Goal: Task Accomplishment & Management: Complete application form

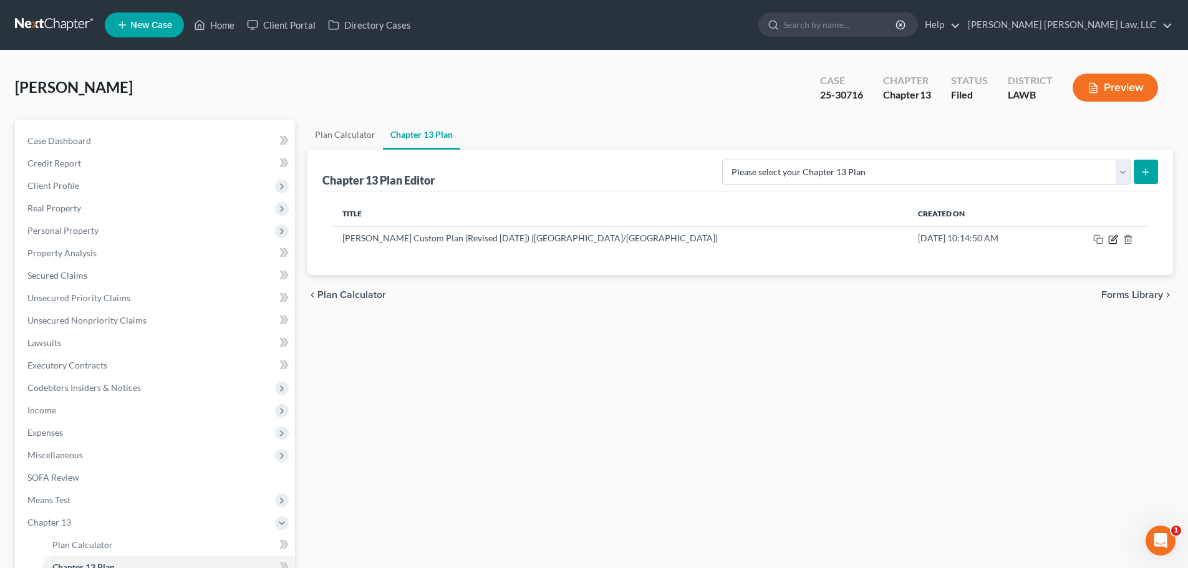
click at [597, 237] on icon "button" at bounding box center [1114, 240] width 10 height 10
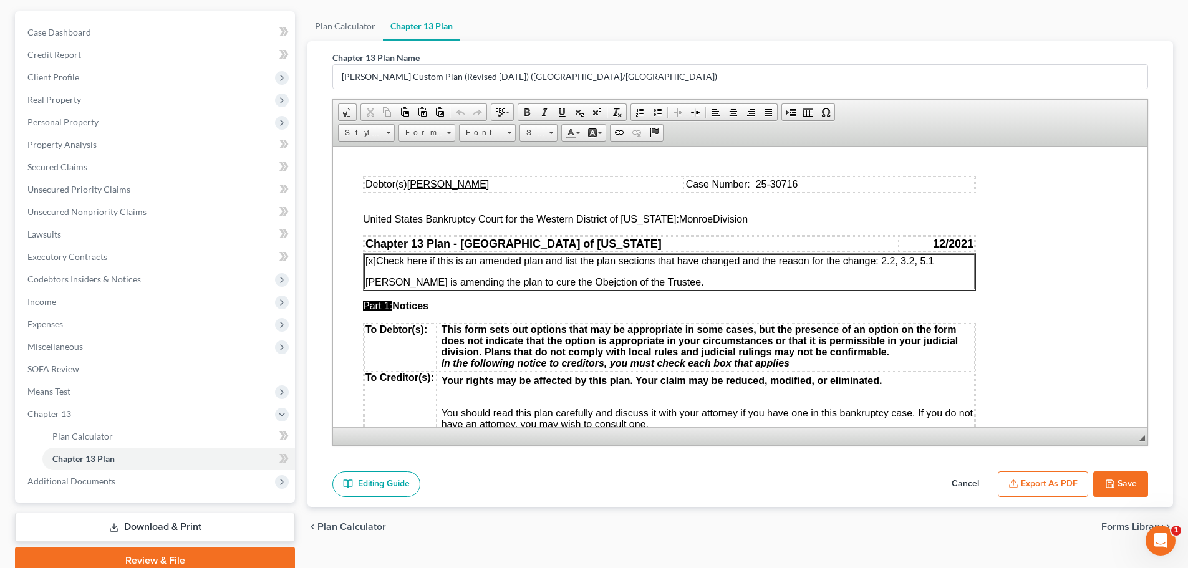
scroll to position [125, 0]
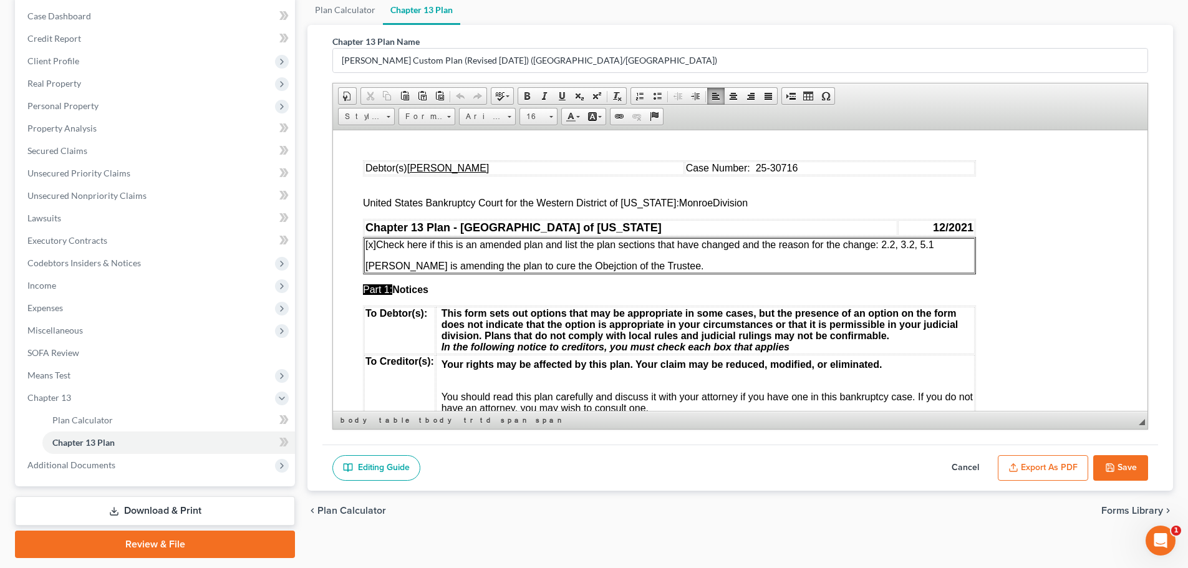
click at [597, 241] on span "[x] Check here if this is an amended plan and list the plan sections that have …" at bounding box center [650, 244] width 569 height 11
click at [597, 243] on span "[x] Check here if this is an amended plan and list the plan sections that have …" at bounding box center [647, 244] width 563 height 11
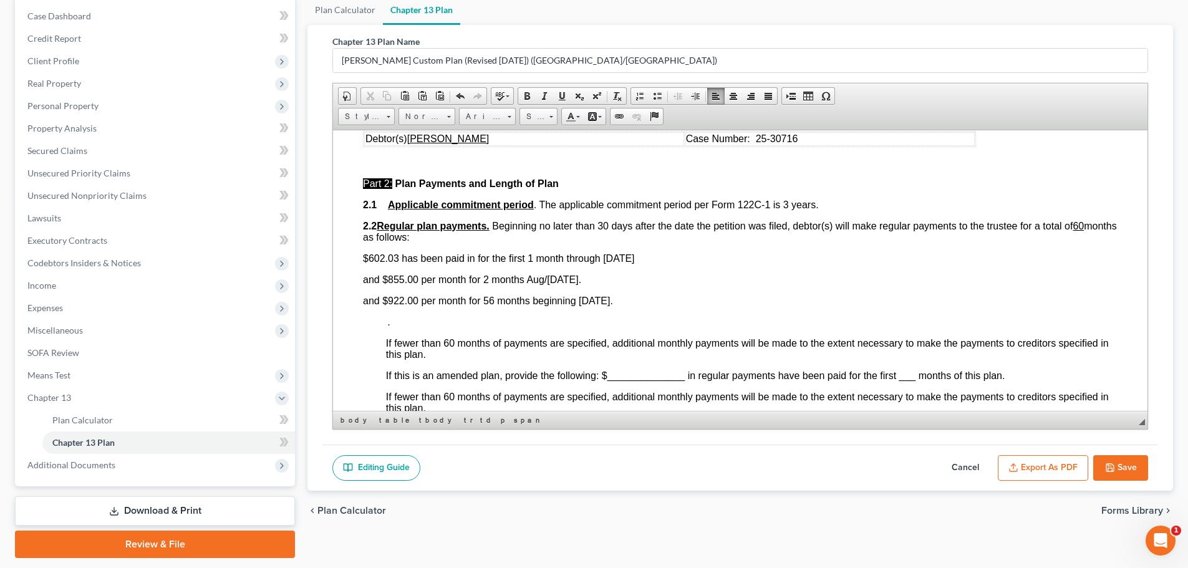
scroll to position [561, 0]
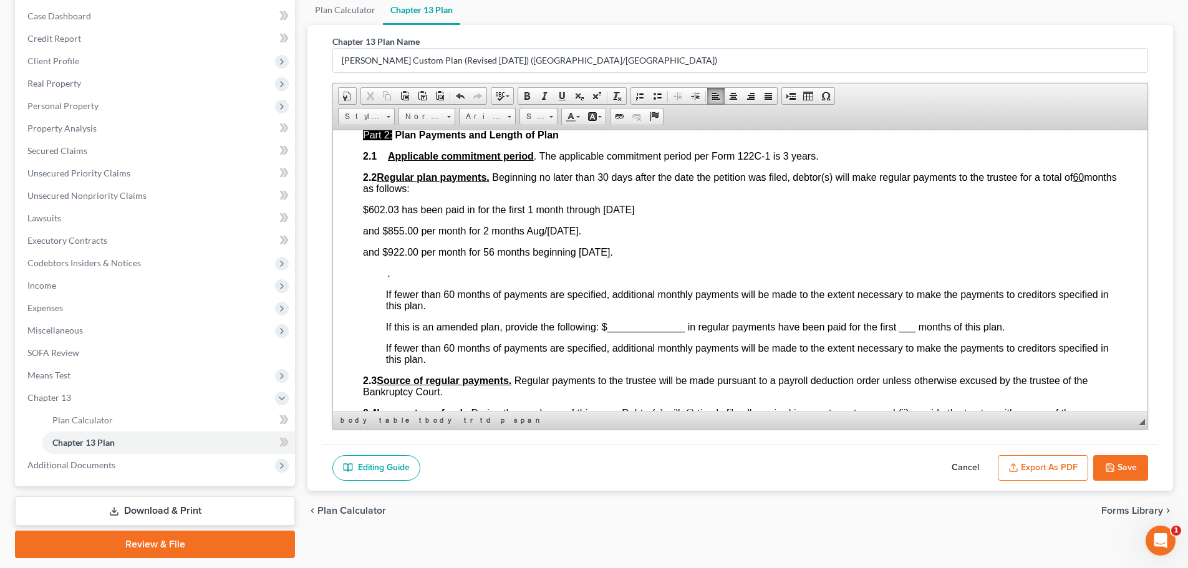
click at [409, 212] on span "$602.03 has been paid in for the first 1 month through [DATE]" at bounding box center [499, 209] width 272 height 11
click at [560, 92] on span at bounding box center [562, 96] width 10 height 10
click at [558, 205] on span "$ 602.03 has been paid in for the first 1 month through [DATE]" at bounding box center [497, 209] width 269 height 11
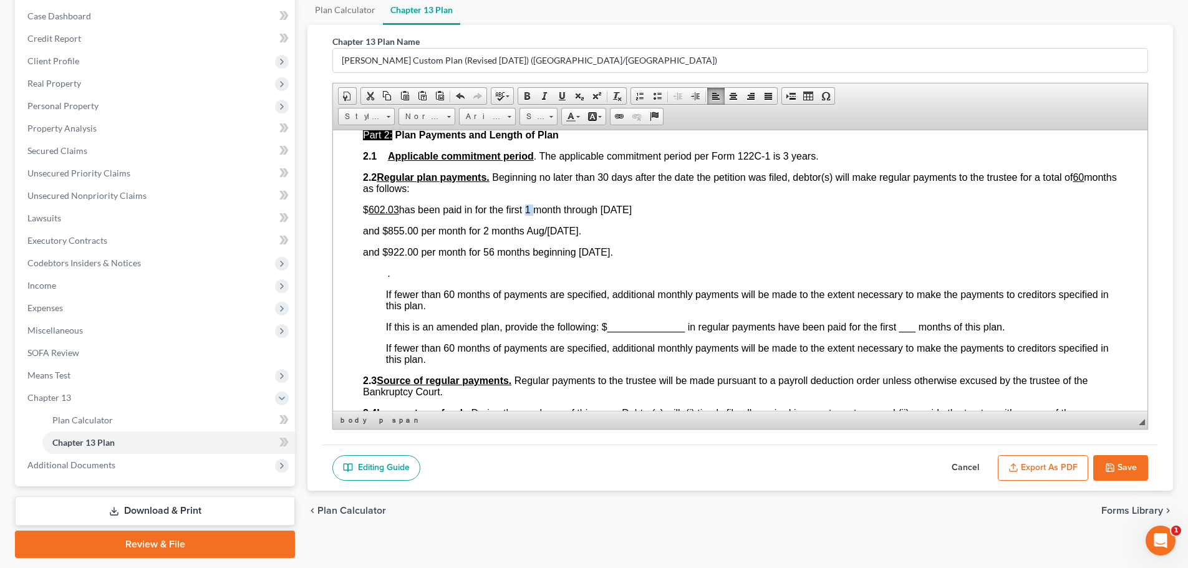
click at [566, 89] on link "Underline" at bounding box center [561, 96] width 17 height 16
click at [432, 228] on span "and $855.00 per month for 2 months Aug/[DATE]." at bounding box center [472, 230] width 218 height 11
click at [430, 230] on span "and $855.00 per month for 2 months Aug/[DATE]." at bounding box center [472, 230] width 218 height 11
click at [556, 96] on link "Underline" at bounding box center [561, 96] width 17 height 16
click at [476, 232] on span "and $ 855.00 per month for 2 months Aug/[DATE]." at bounding box center [471, 230] width 216 height 11
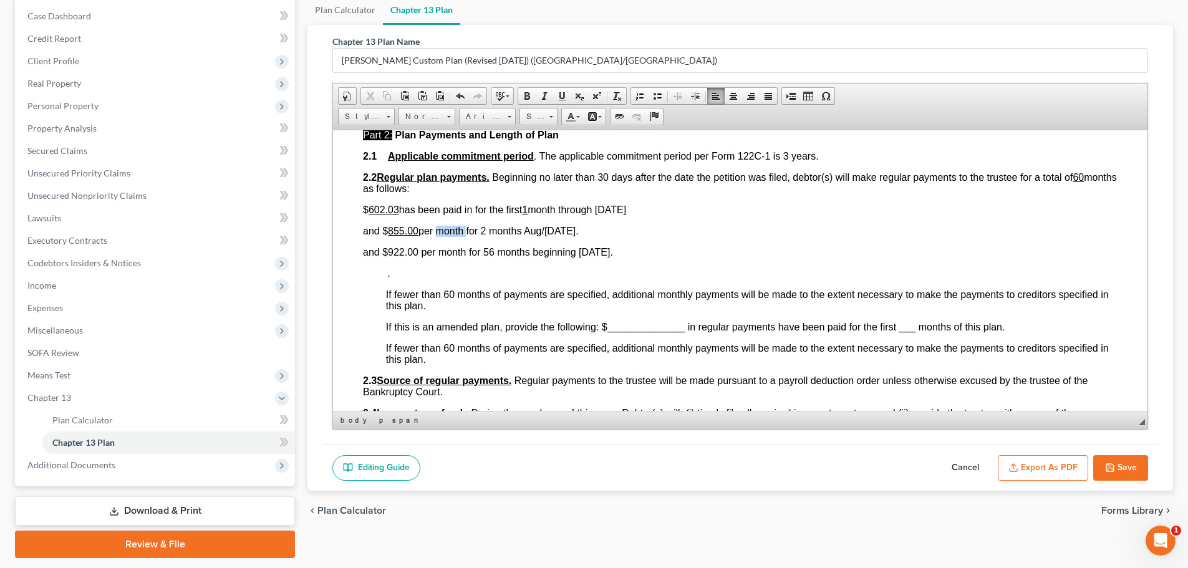
click at [476, 232] on span "and $ 855.00 per month for 2 months Aug/[DATE]." at bounding box center [471, 230] width 216 height 11
click at [563, 95] on span at bounding box center [562, 96] width 10 height 10
click at [512, 230] on span "and $ 855.00 per month for 2 months Aug/[DATE]." at bounding box center [468, 230] width 210 height 11
click at [512, 229] on span "and $ 855.00 per month for 2 months Aug/[DATE]." at bounding box center [468, 230] width 210 height 11
click at [559, 95] on span at bounding box center [562, 96] width 10 height 10
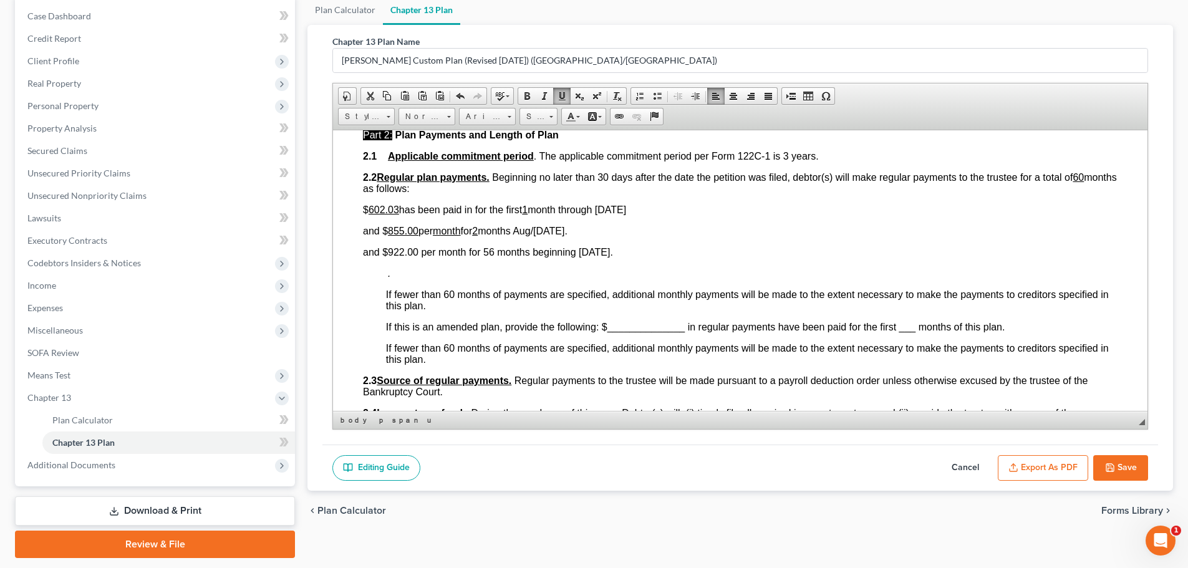
click at [597, 468] on button "Save" at bounding box center [1121, 468] width 55 height 26
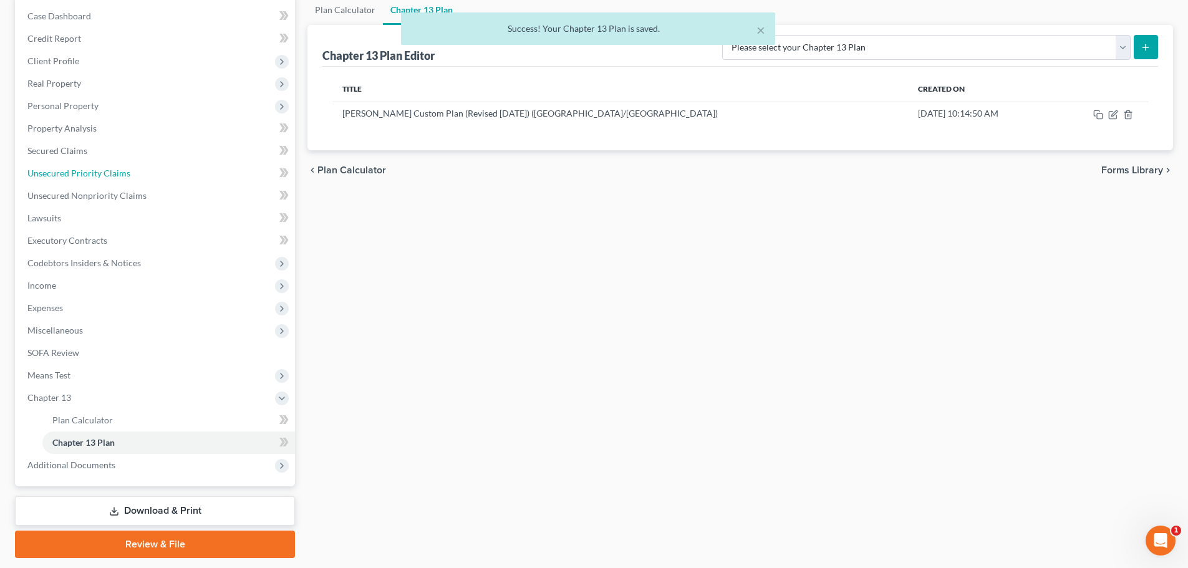
click at [81, 168] on span "Unsecured Priority Claims" at bounding box center [78, 173] width 103 height 11
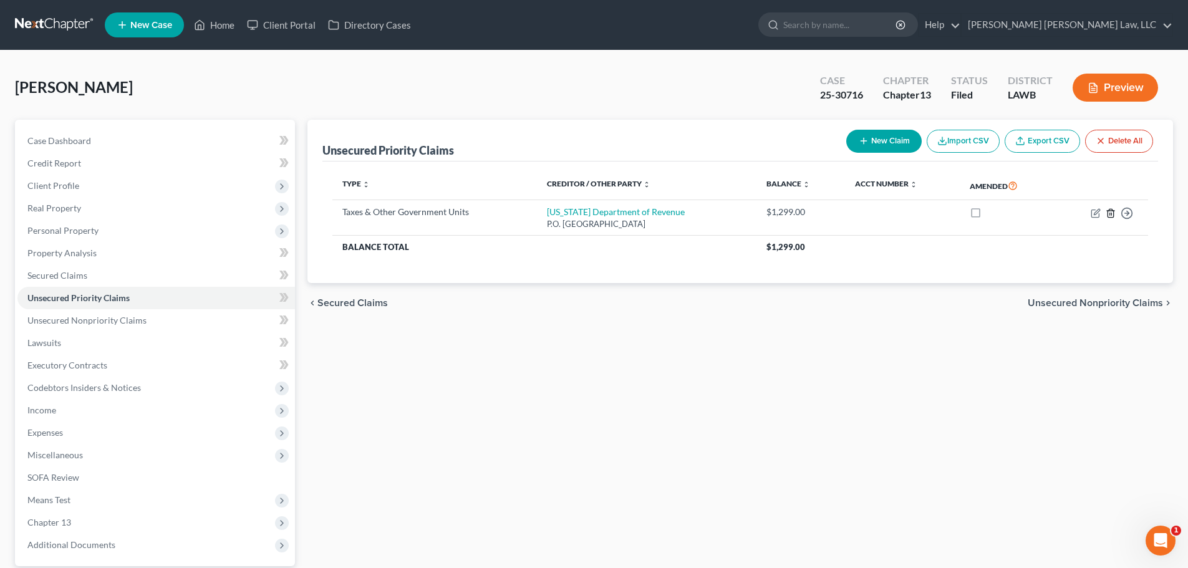
click at [597, 211] on icon "button" at bounding box center [1111, 213] width 10 height 10
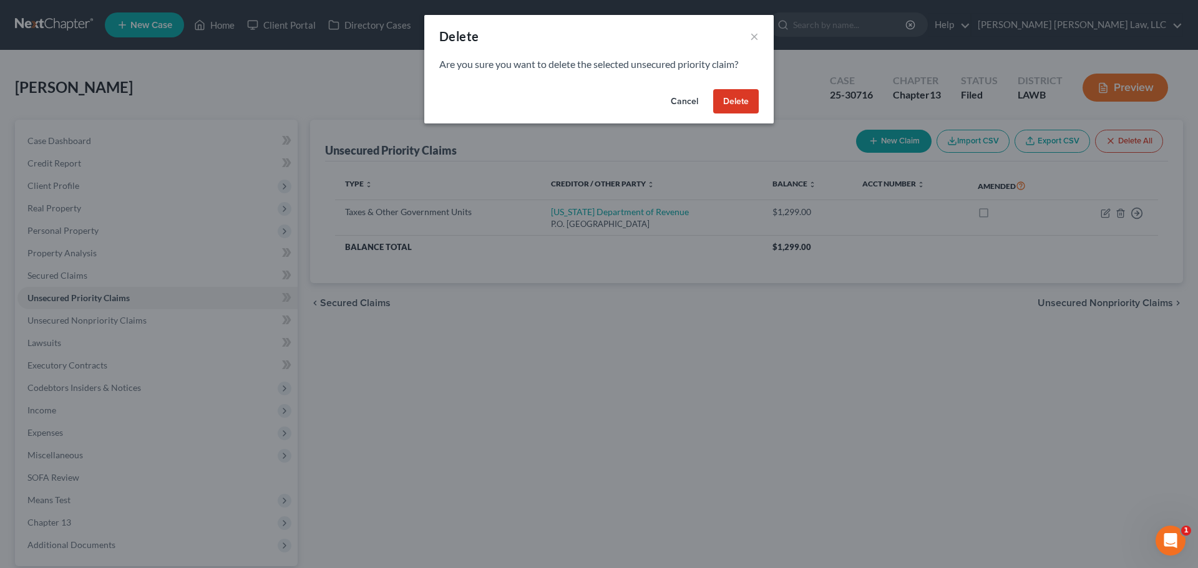
click at [597, 100] on button "Delete" at bounding box center [736, 101] width 46 height 25
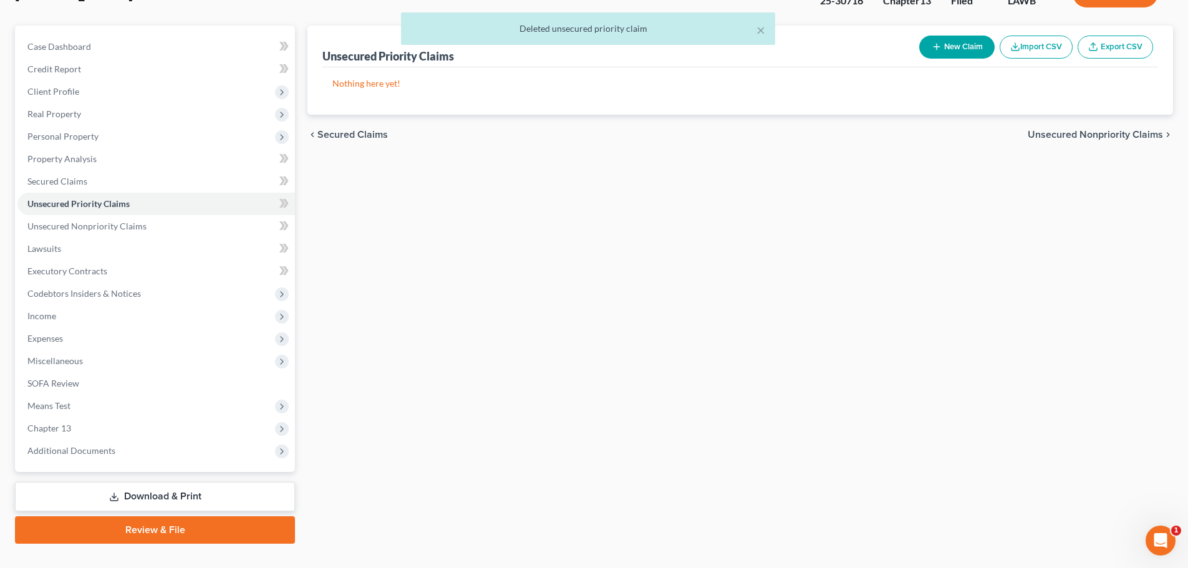
scroll to position [117, 0]
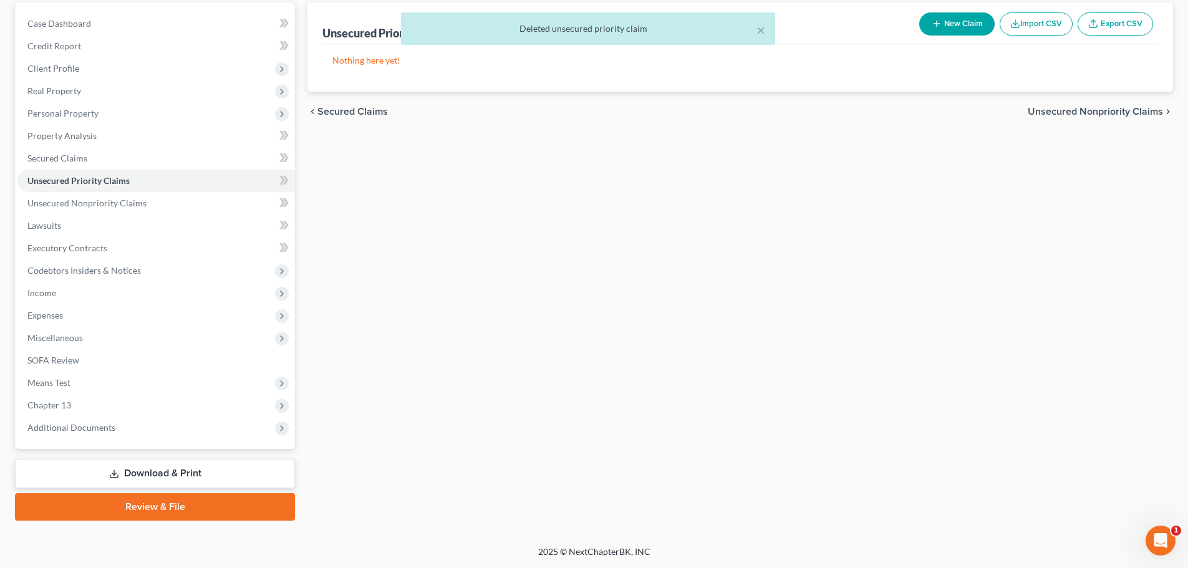
click at [121, 401] on span "Chapter 13" at bounding box center [156, 405] width 278 height 22
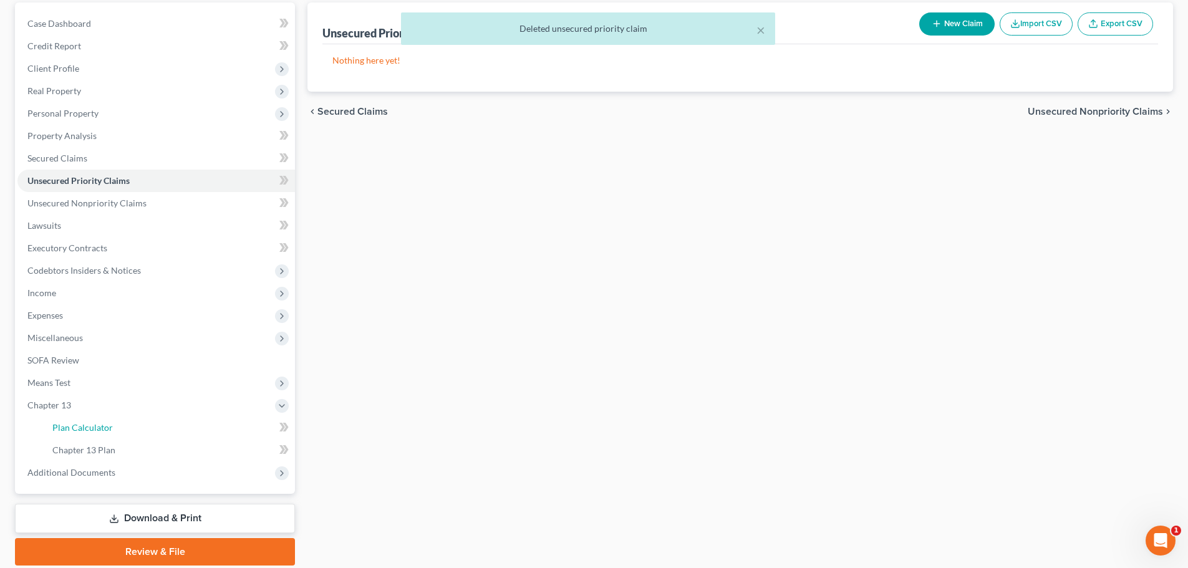
click at [120, 424] on link "Plan Calculator" at bounding box center [168, 428] width 253 height 22
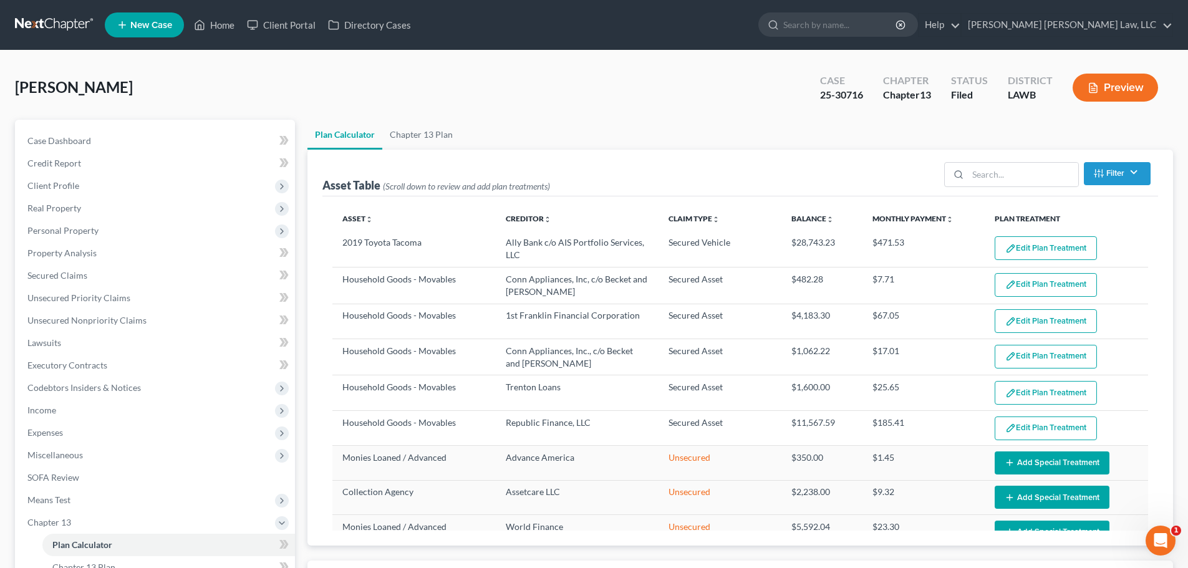
select select "59"
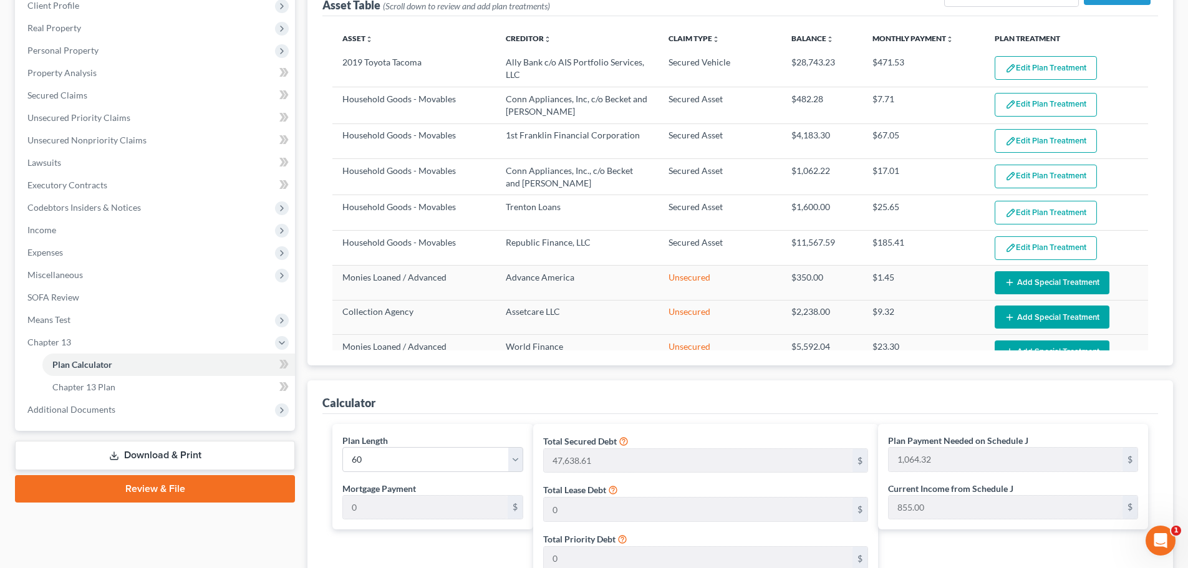
scroll to position [187, 0]
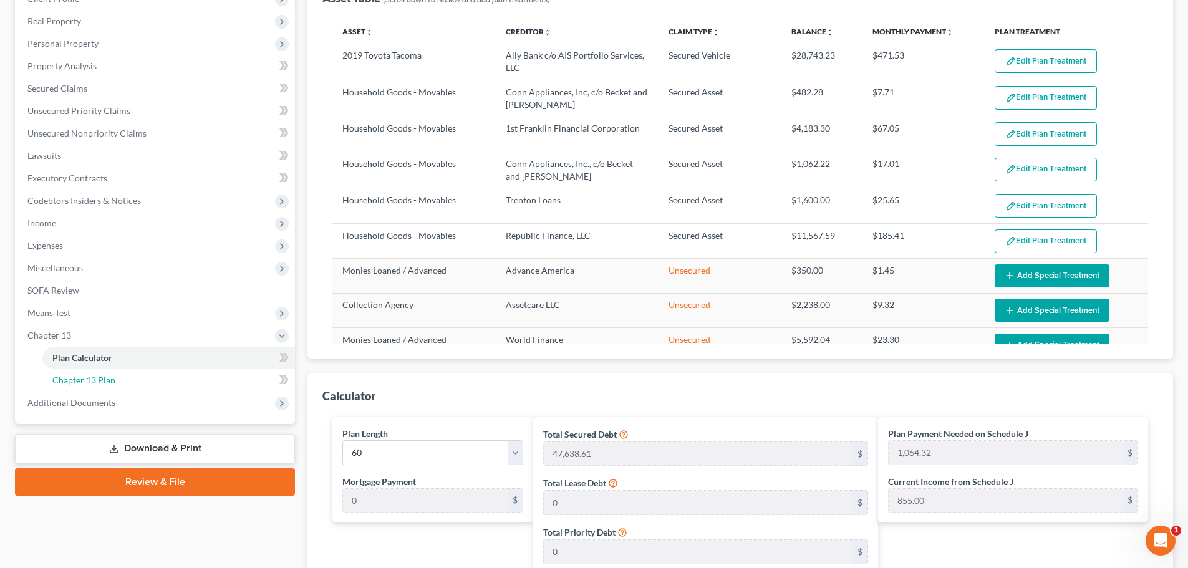
click at [103, 377] on span "Chapter 13 Plan" at bounding box center [83, 380] width 63 height 11
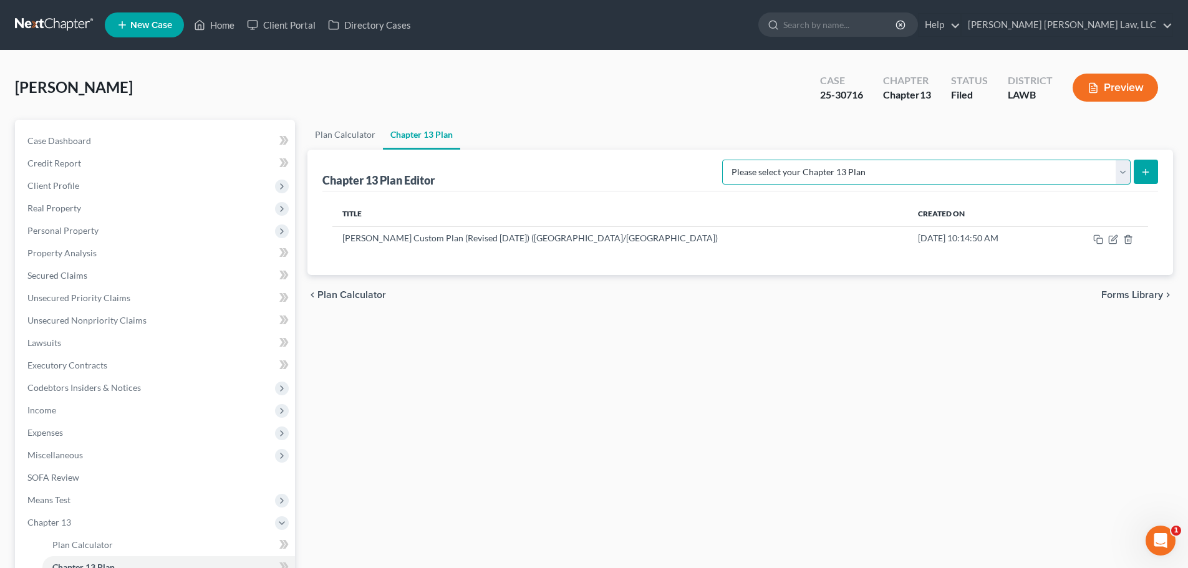
click at [597, 171] on select "Please select your Chapter 13 Plan [PERSON_NAME] Custom Plan (Revised [DATE]) […" at bounding box center [926, 172] width 409 height 25
select select "1"
click at [597, 160] on select "Please select your Chapter 13 Plan [PERSON_NAME] Custom Plan (Revised [DATE]) […" at bounding box center [926, 172] width 409 height 25
click at [597, 173] on icon "submit" at bounding box center [1146, 172] width 10 height 10
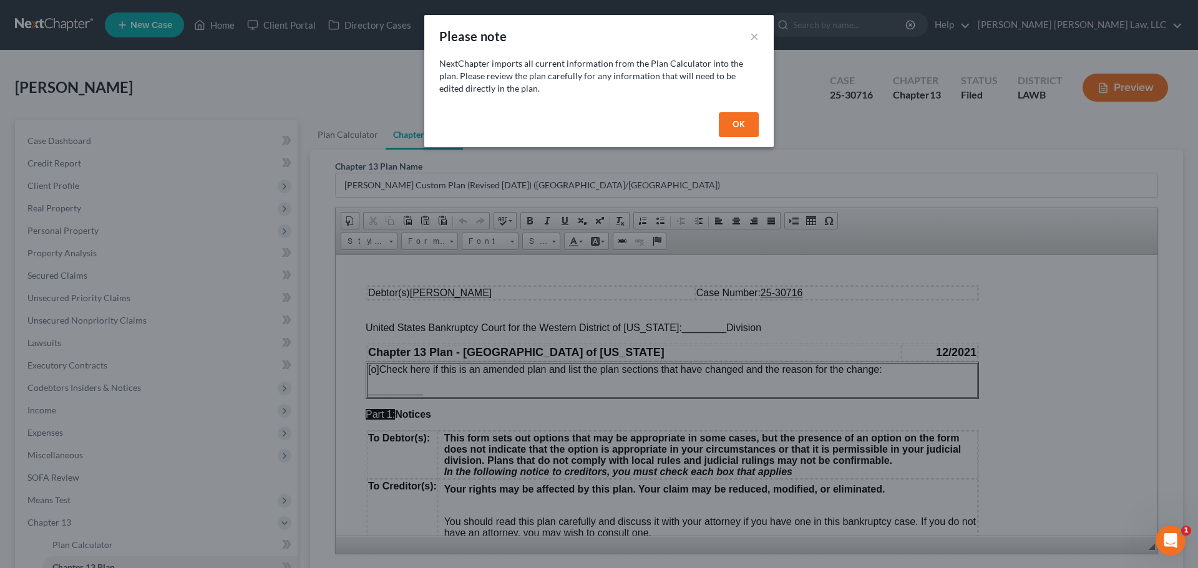
click at [597, 119] on button "OK" at bounding box center [739, 124] width 40 height 25
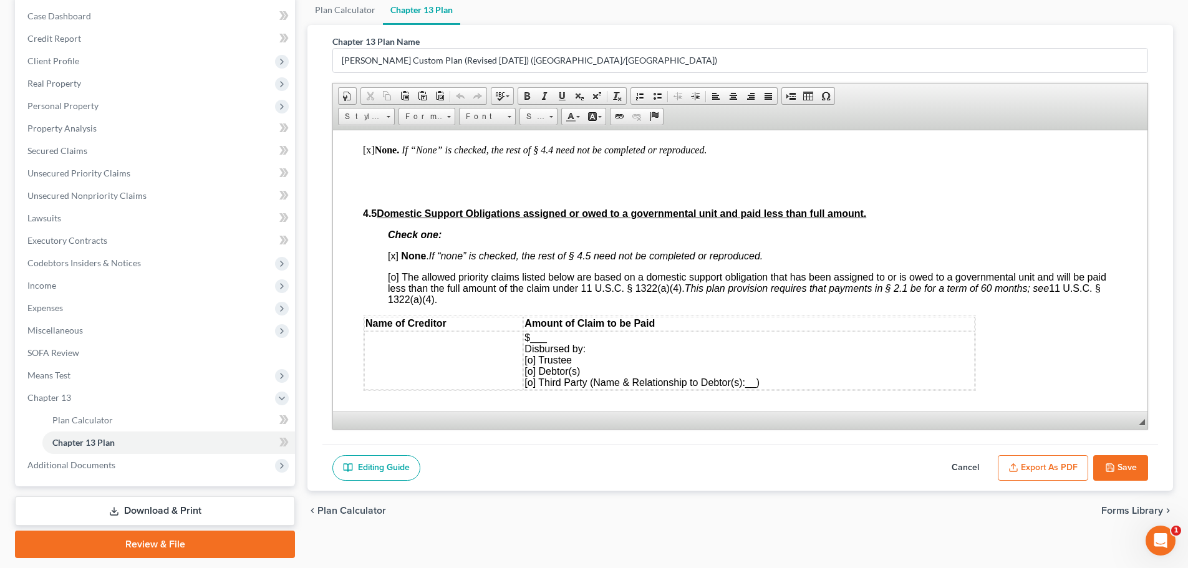
scroll to position [2683, 0]
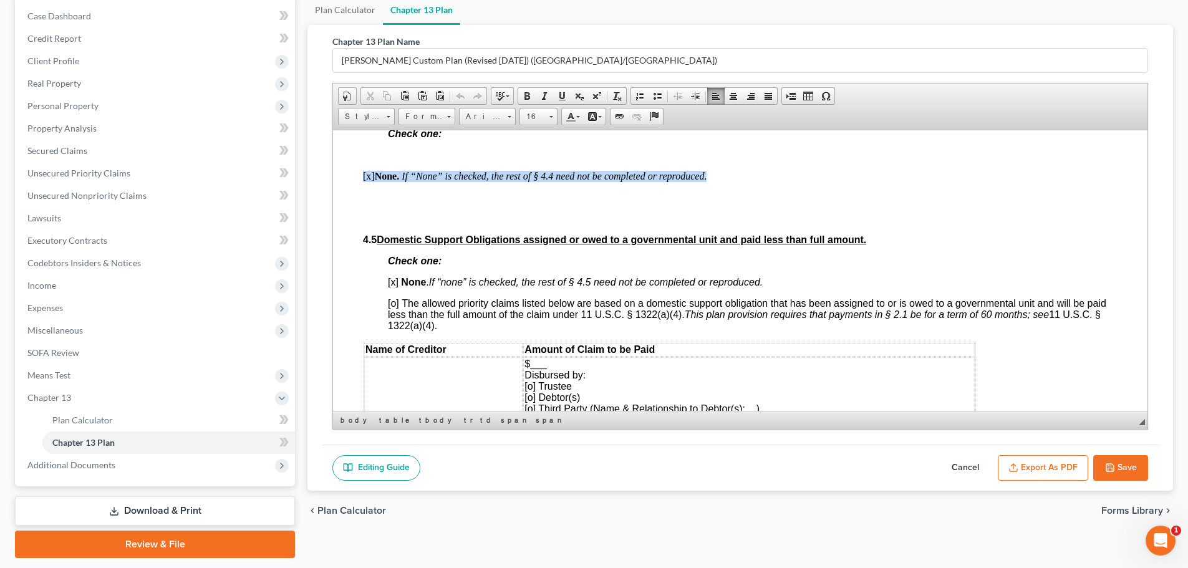
drag, startPoint x: 721, startPoint y: 198, endPoint x: 349, endPoint y: 195, distance: 371.2
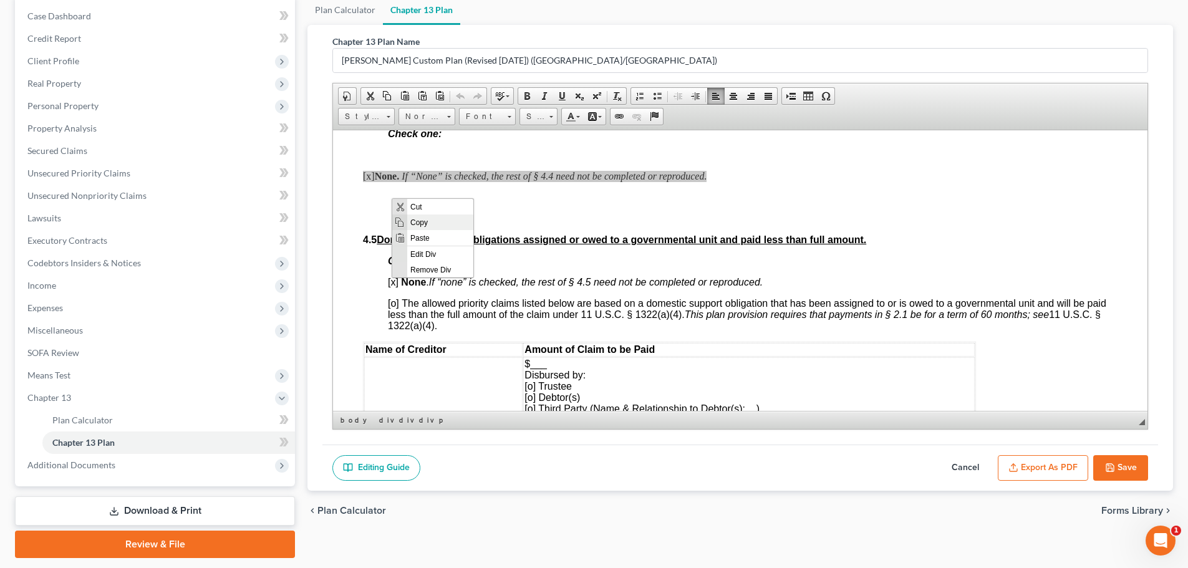
click at [417, 222] on span "Copy" at bounding box center [440, 222] width 66 height 16
copy p "[x] None. If “None” is checked, the rest of § 4.4 need not be completed or repr…"
click at [597, 465] on button "Cancel" at bounding box center [965, 468] width 55 height 26
select select "1"
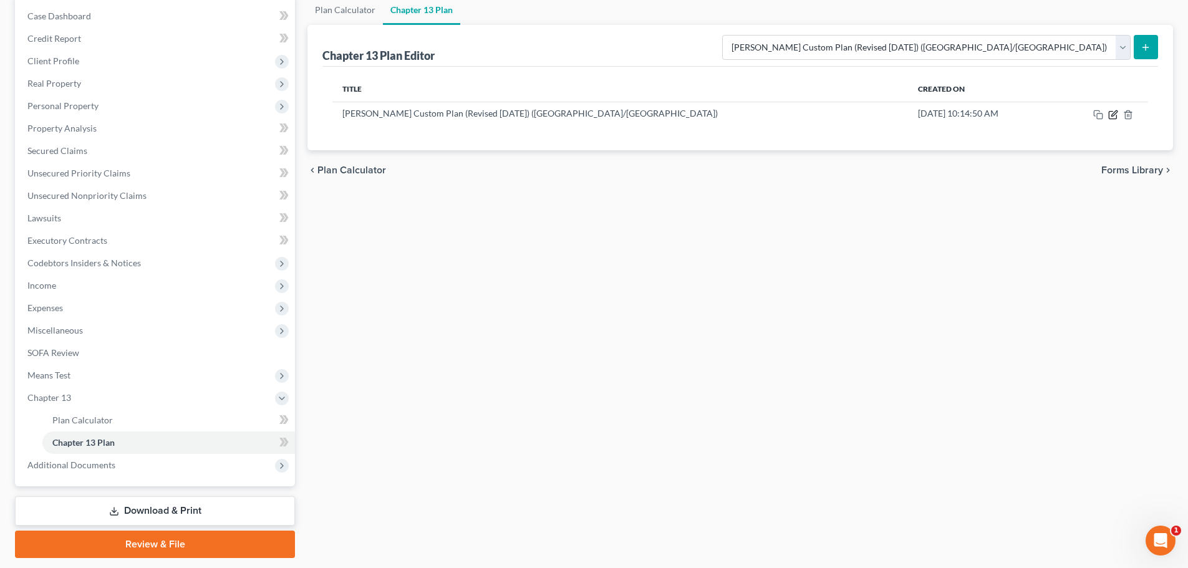
click at [597, 115] on icon "button" at bounding box center [1114, 115] width 10 height 10
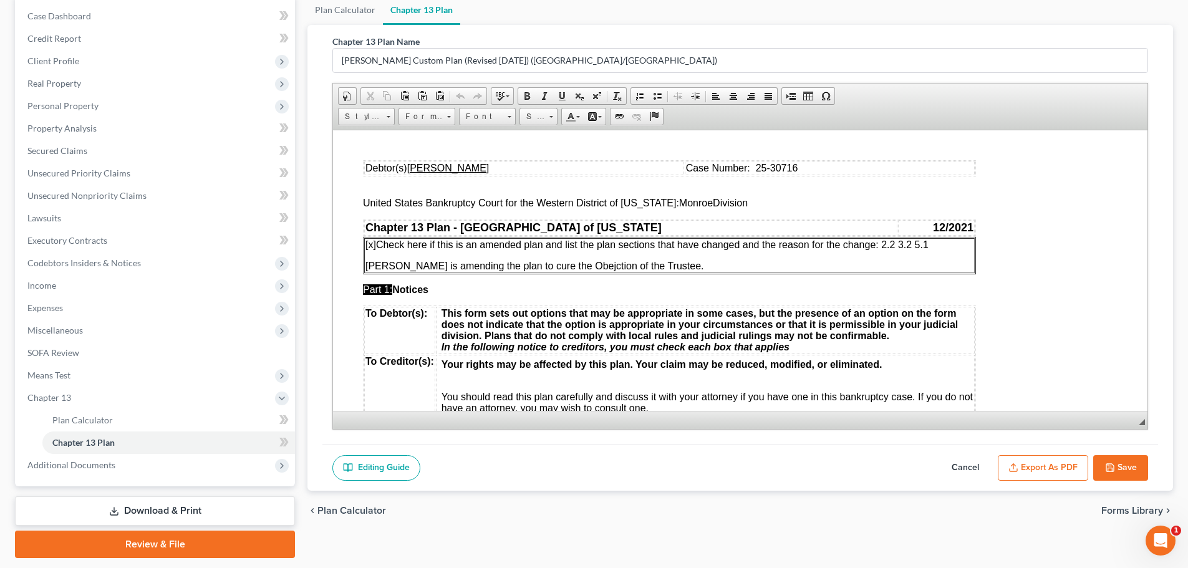
click at [597, 244] on span "[x] Check here if this is an amended plan and list the plan sections that have …" at bounding box center [647, 244] width 563 height 11
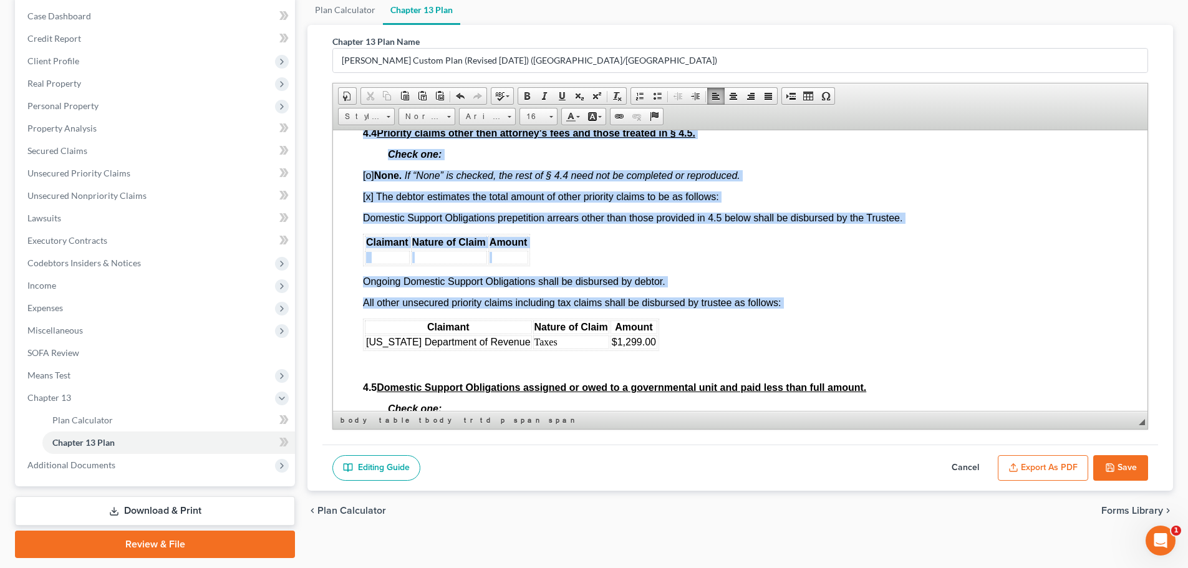
scroll to position [2688, 0]
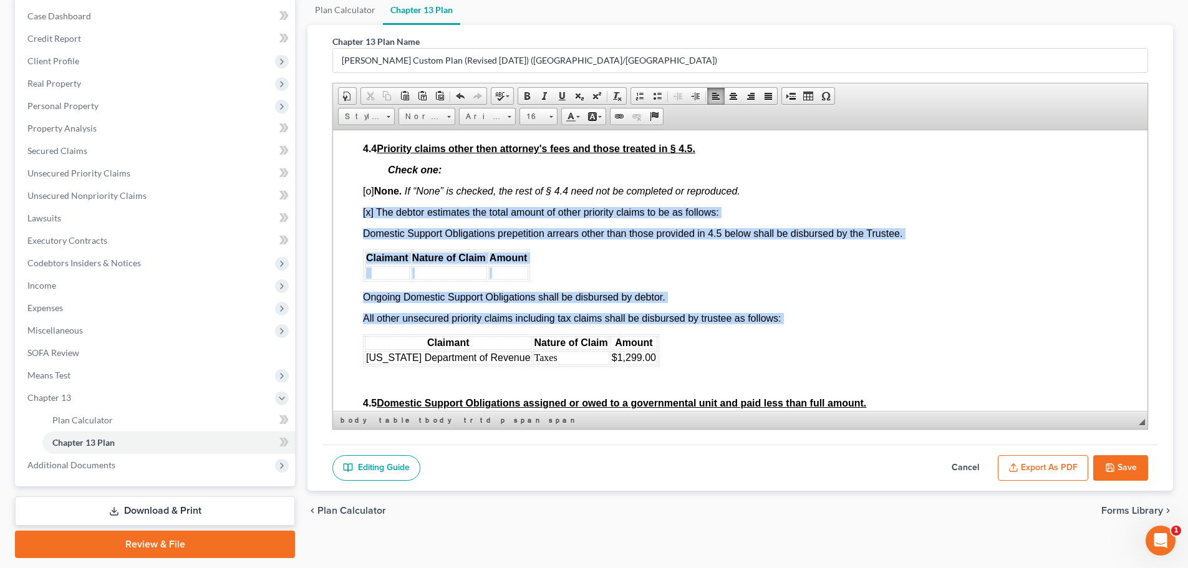
drag, startPoint x: 661, startPoint y: 316, endPoint x: 357, endPoint y: 230, distance: 315.2
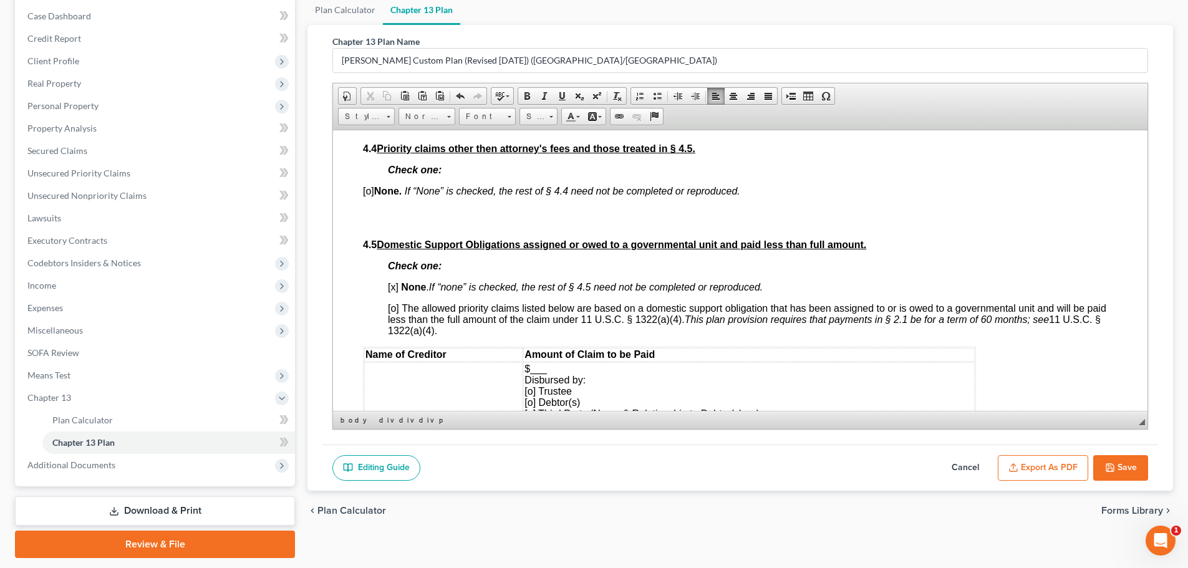
click at [367, 196] on span "[o] None. If “None” is checked, the rest of § 4.4 need not be completed or repr…" at bounding box center [551, 190] width 377 height 11
click at [597, 470] on button "Save" at bounding box center [1121, 468] width 55 height 26
select select "1"
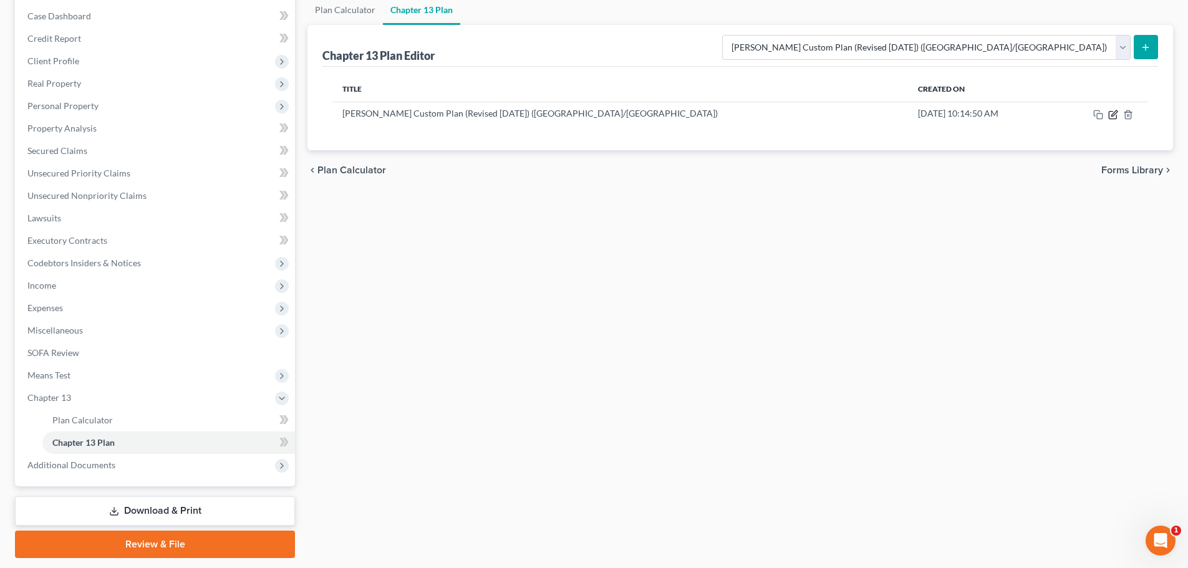
click at [597, 119] on icon "button" at bounding box center [1112, 114] width 7 height 7
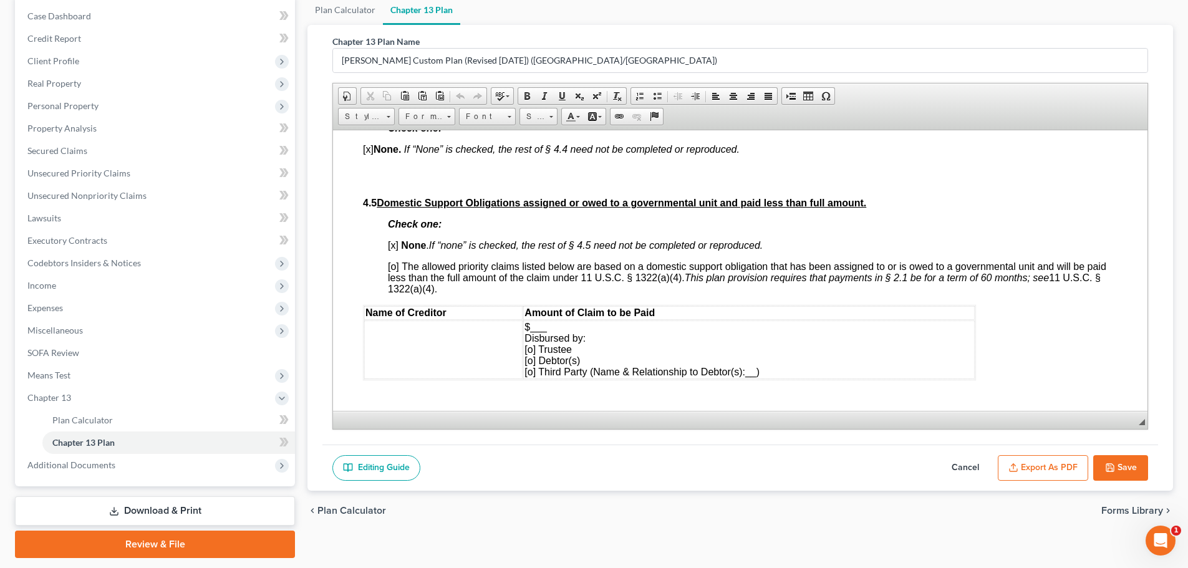
scroll to position [2683, 0]
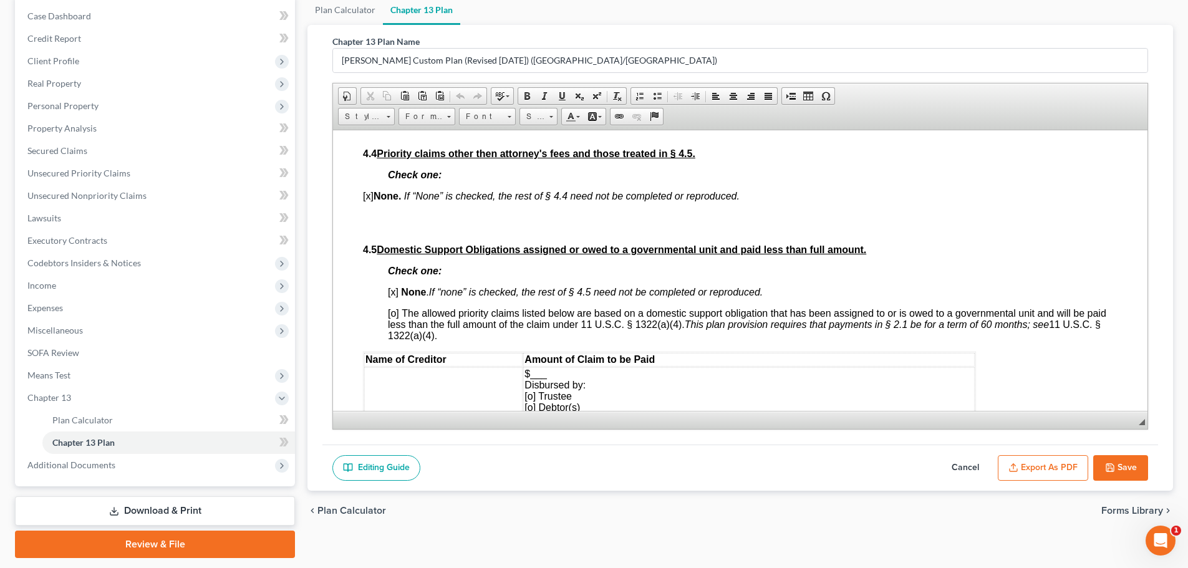
click at [597, 464] on button "Save" at bounding box center [1121, 468] width 55 height 26
select select "1"
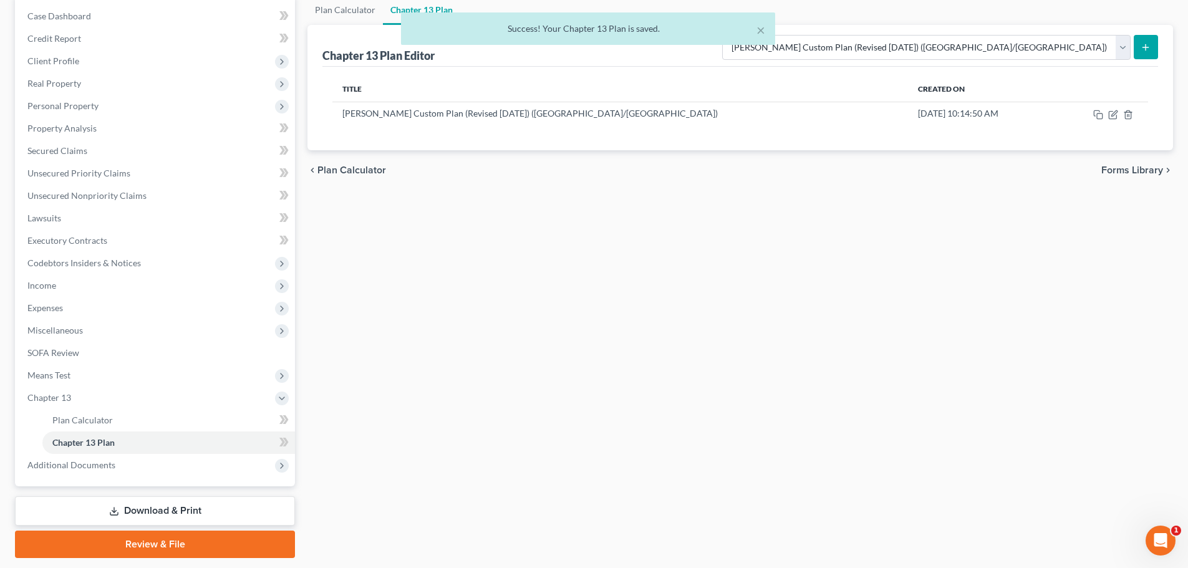
click at [114, 307] on span "Expenses" at bounding box center [156, 308] width 278 height 22
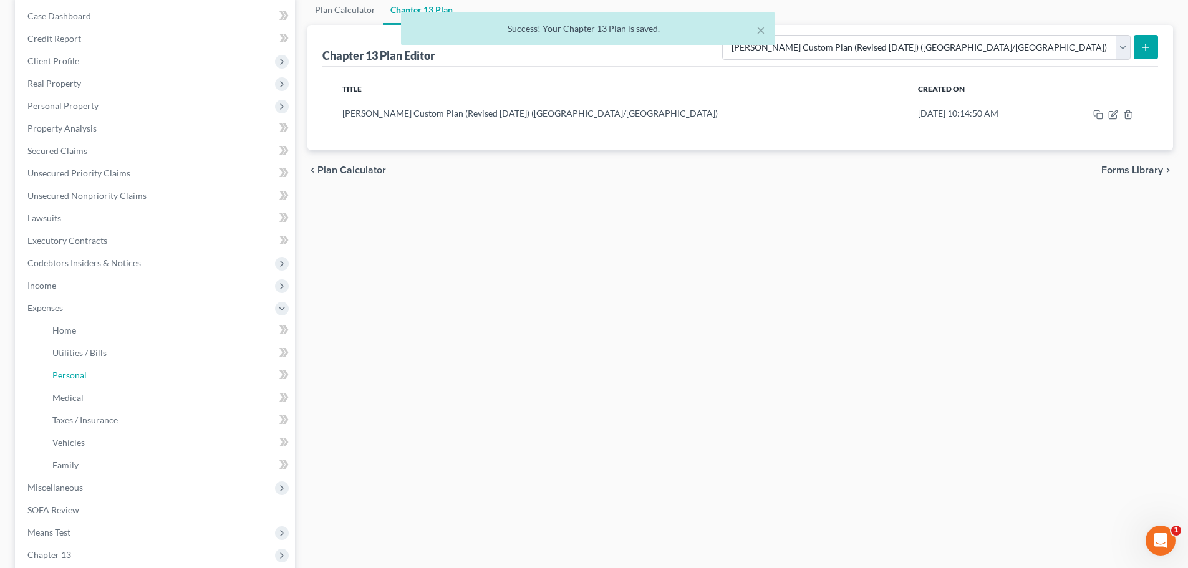
click at [98, 371] on link "Personal" at bounding box center [168, 375] width 253 height 22
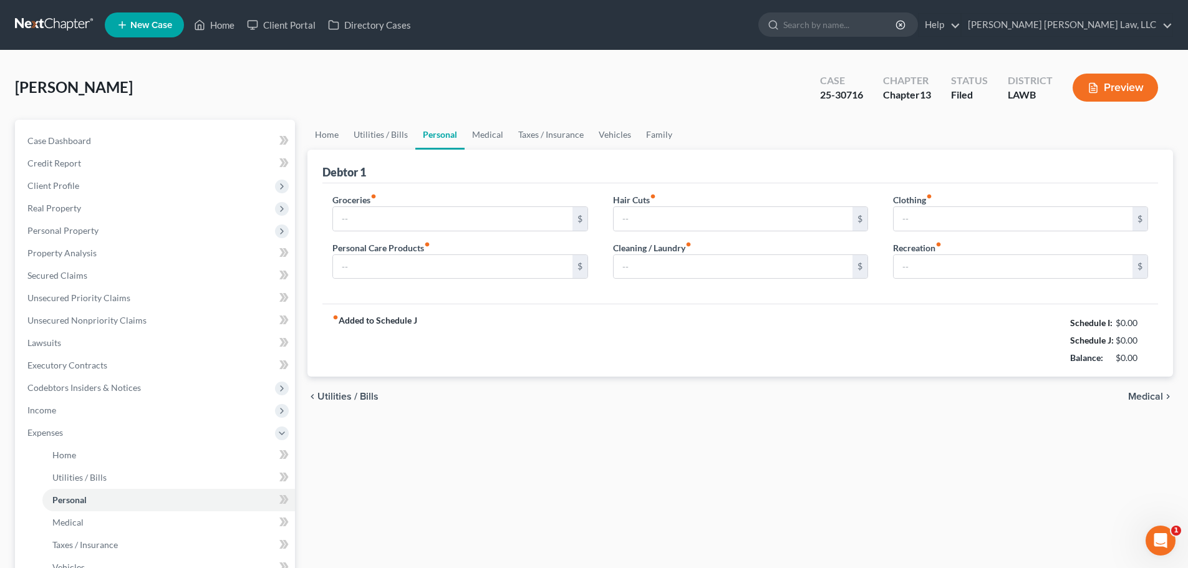
type input "300.00"
type input "70.00"
type input "0.00"
type input "40.00"
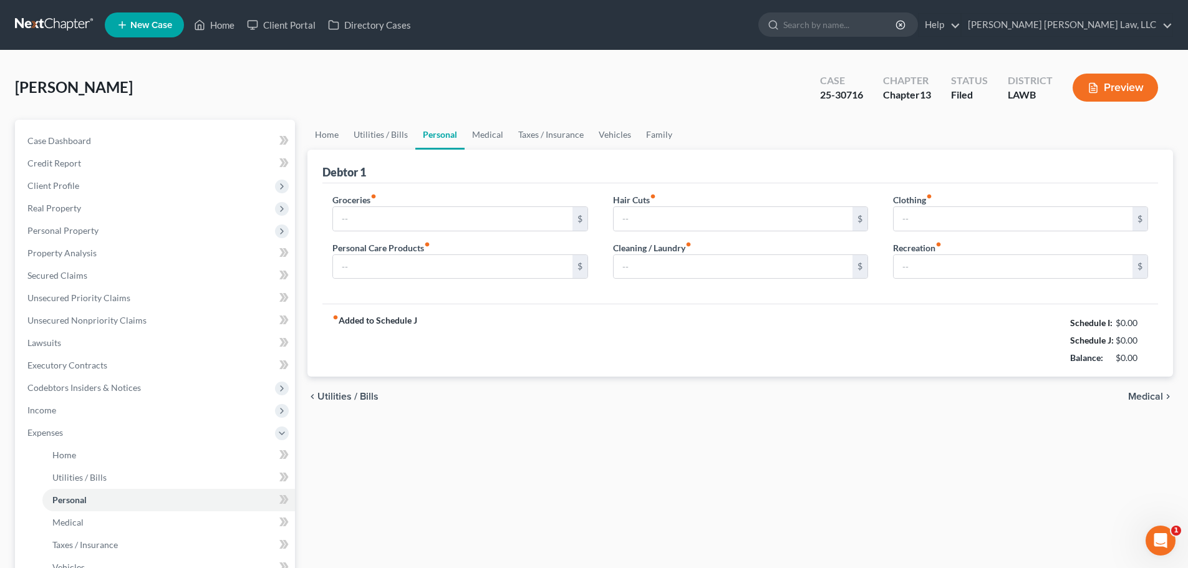
type input "0.00"
click at [414, 268] on input "70.00" at bounding box center [452, 267] width 239 height 24
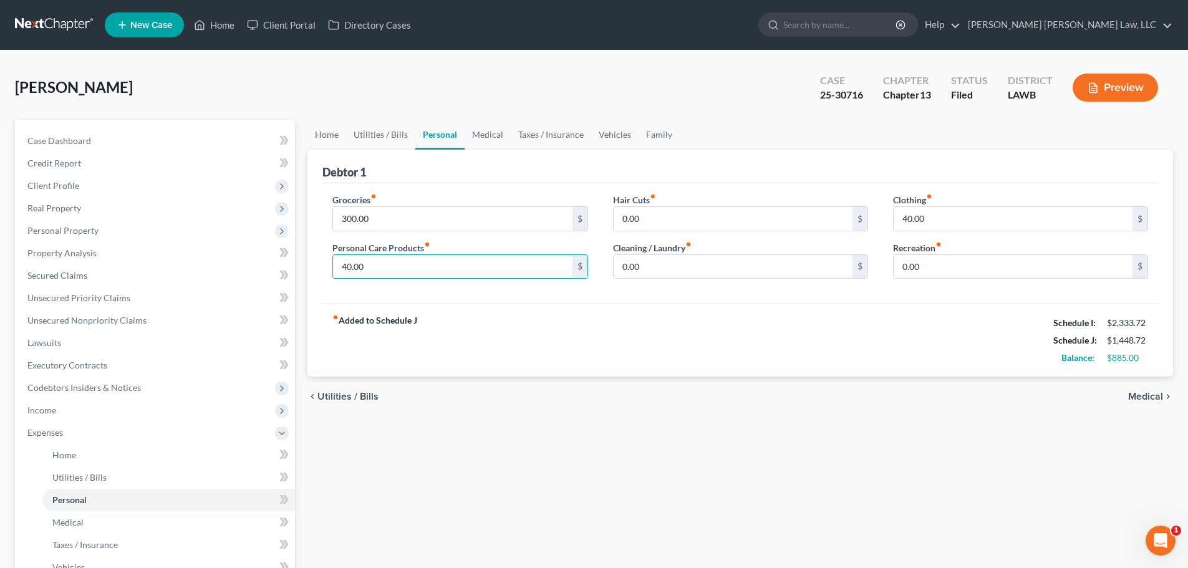
type input "40.00"
click at [471, 311] on div "fiber_manual_record Added to Schedule J Schedule I: $2,333.72 Schedule J: $1,44…" at bounding box center [741, 340] width 836 height 73
click at [597, 216] on input "40.00" at bounding box center [1013, 219] width 239 height 24
type input "20.00"
click at [597, 324] on div "fiber_manual_record Added to Schedule J Schedule I: $2,333.72 Schedule J: $1,42…" at bounding box center [741, 340] width 836 height 73
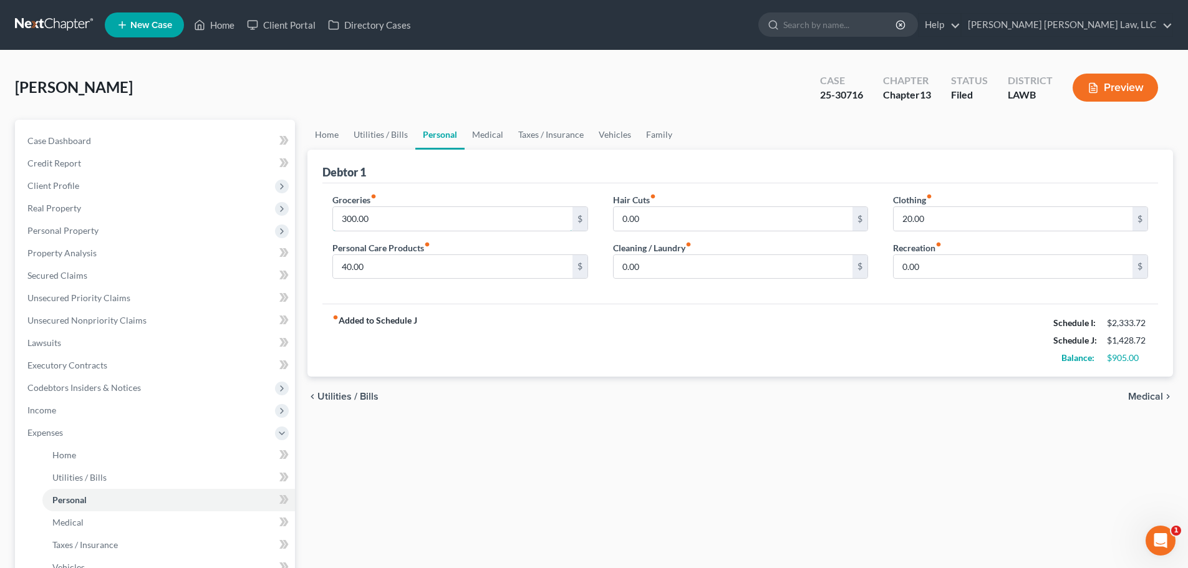
click at [412, 225] on input "300.00" at bounding box center [452, 219] width 239 height 24
type input "283.00"
click at [510, 338] on div "fiber_manual_record Added to Schedule J Schedule I: $2,333.72 Schedule J: $1,41…" at bounding box center [741, 340] width 836 height 73
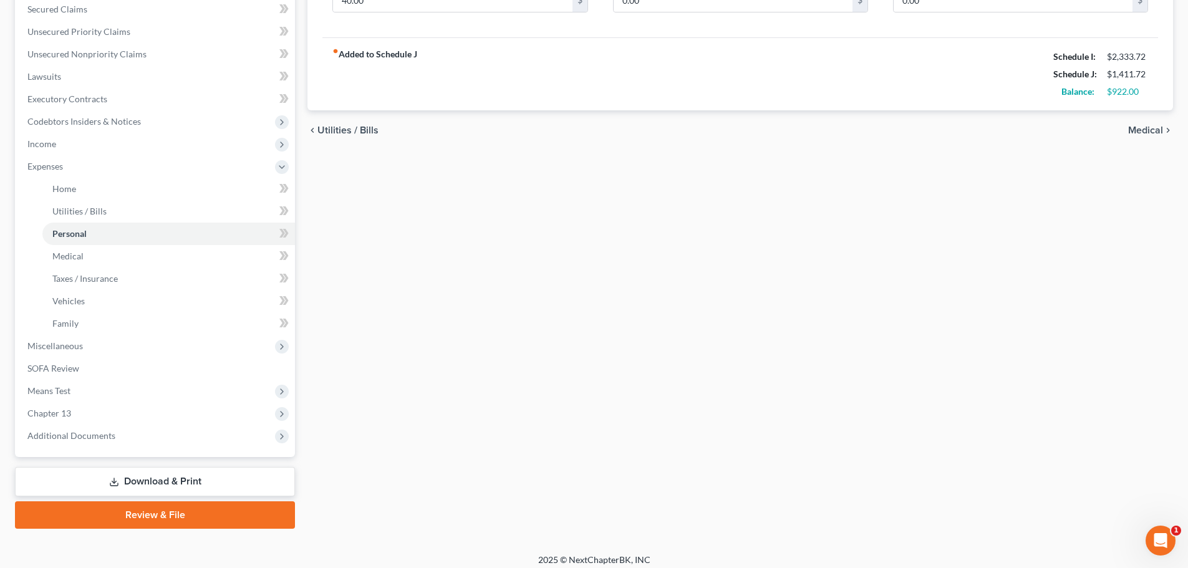
scroll to position [274, 0]
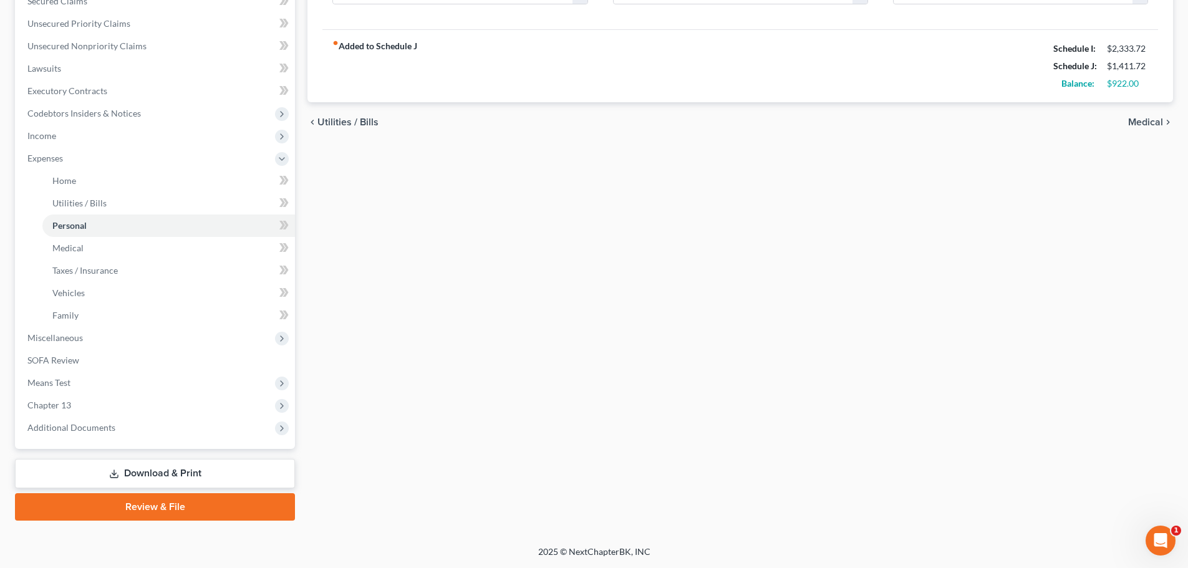
click at [159, 473] on link "Download & Print" at bounding box center [155, 473] width 280 height 29
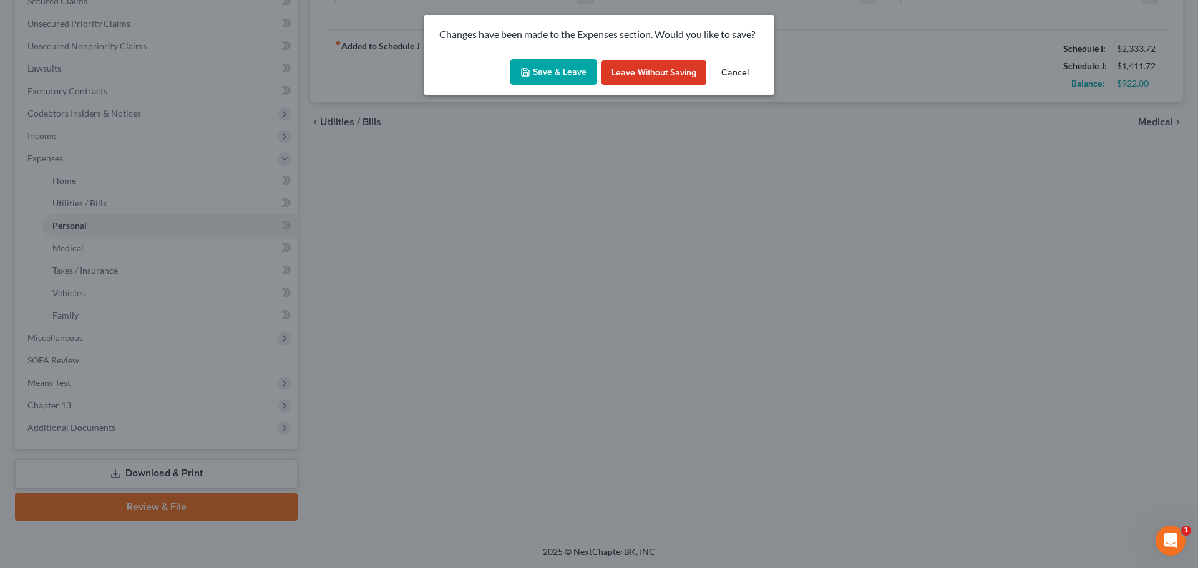
click at [542, 85] on button "Save & Leave" at bounding box center [553, 72] width 86 height 26
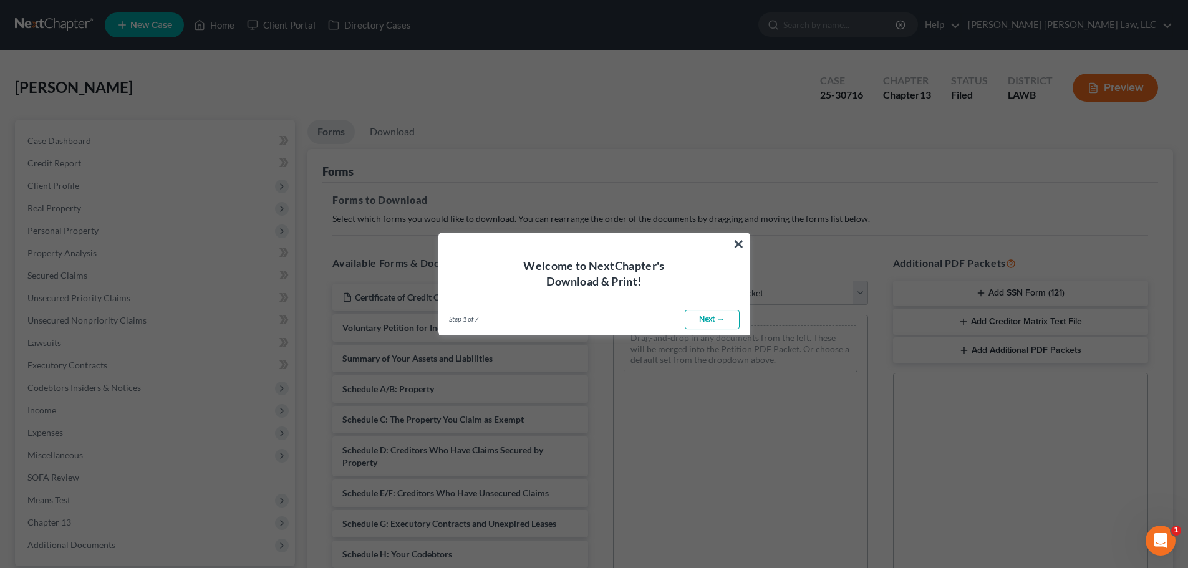
click at [597, 241] on button "×" at bounding box center [739, 244] width 12 height 20
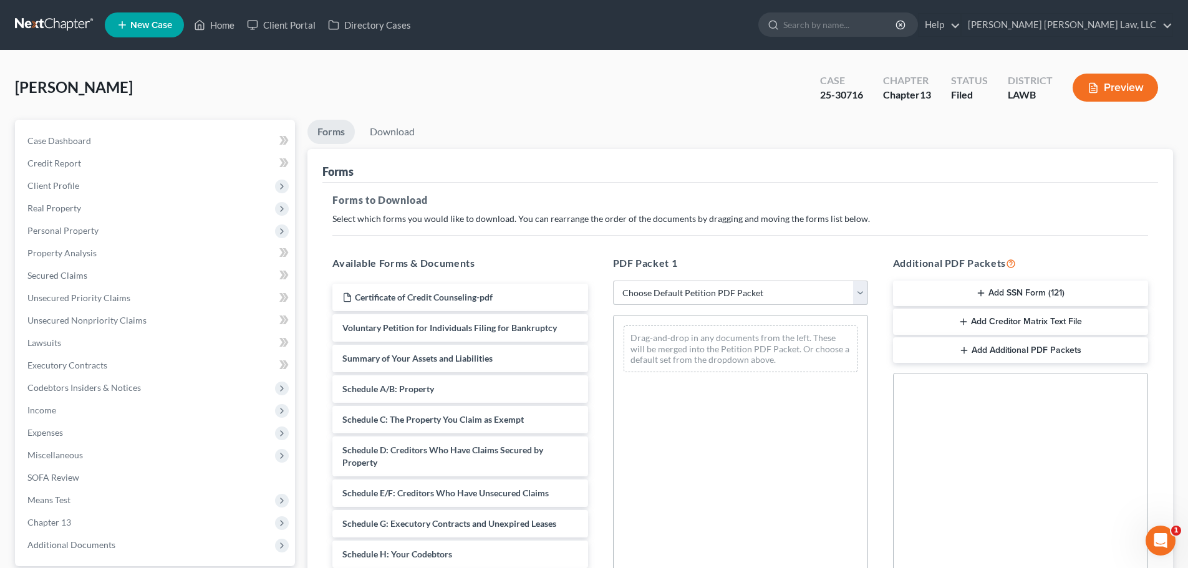
click at [597, 288] on select "Choose Default Petition PDF Packet Complete Bankruptcy Petition (all forms and …" at bounding box center [740, 293] width 255 height 25
select select "2"
click at [597, 281] on select "Choose Default Petition PDF Packet Complete Bankruptcy Petition (all forms and …" at bounding box center [740, 293] width 255 height 25
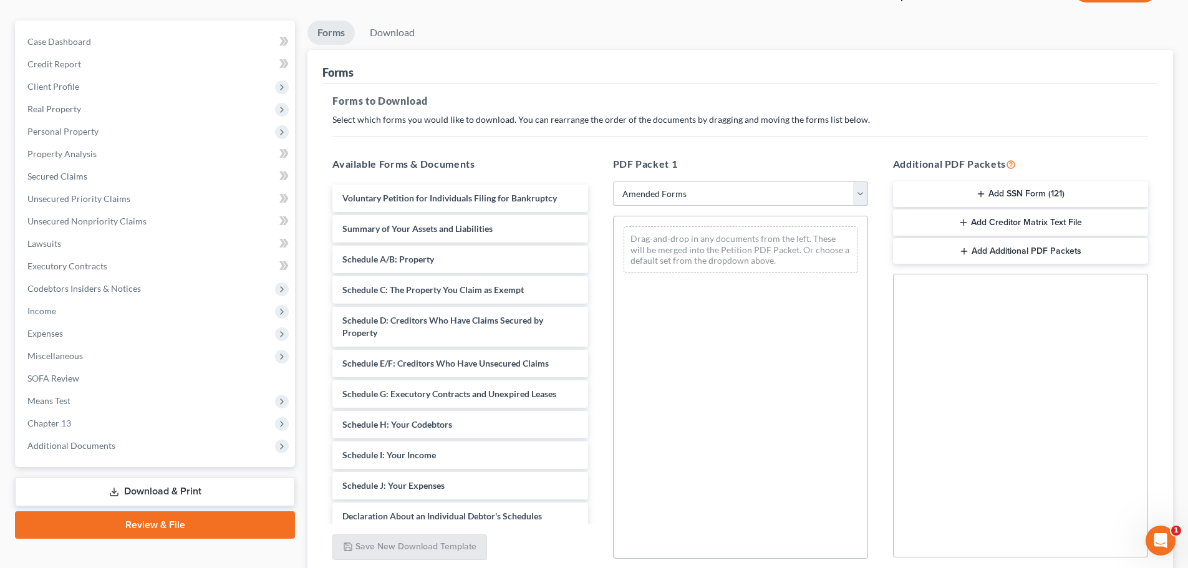
scroll to position [125, 0]
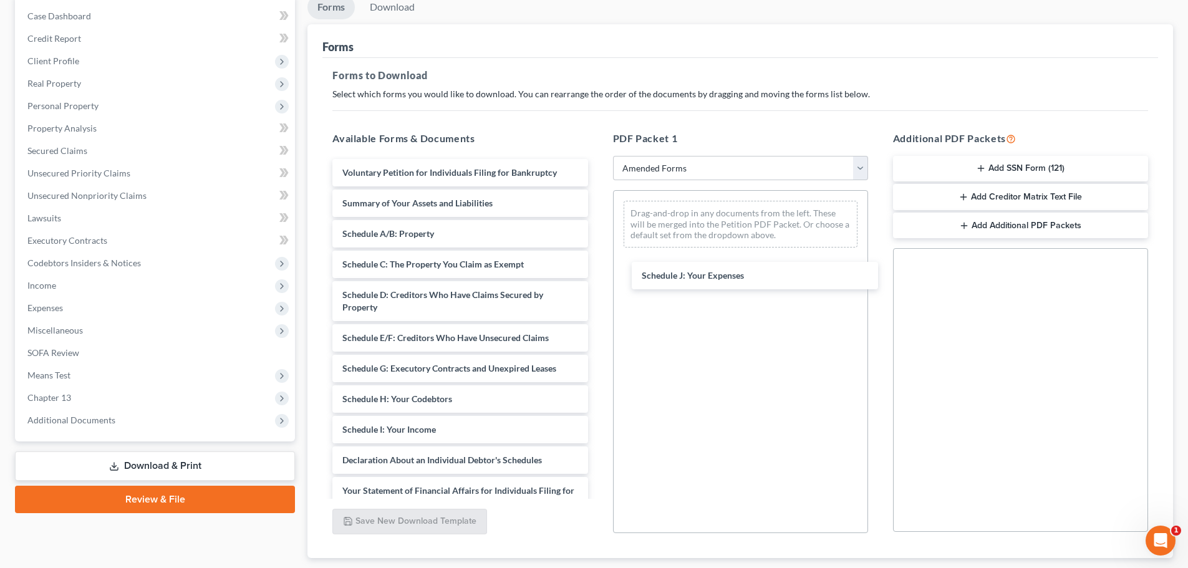
drag, startPoint x: 437, startPoint y: 465, endPoint x: 737, endPoint y: 281, distance: 351.8
click at [597, 281] on div "Schedule J: Your Expenses Voluntary Petition for Individuals Filing for Bankrup…" at bounding box center [460, 420] width 275 height 523
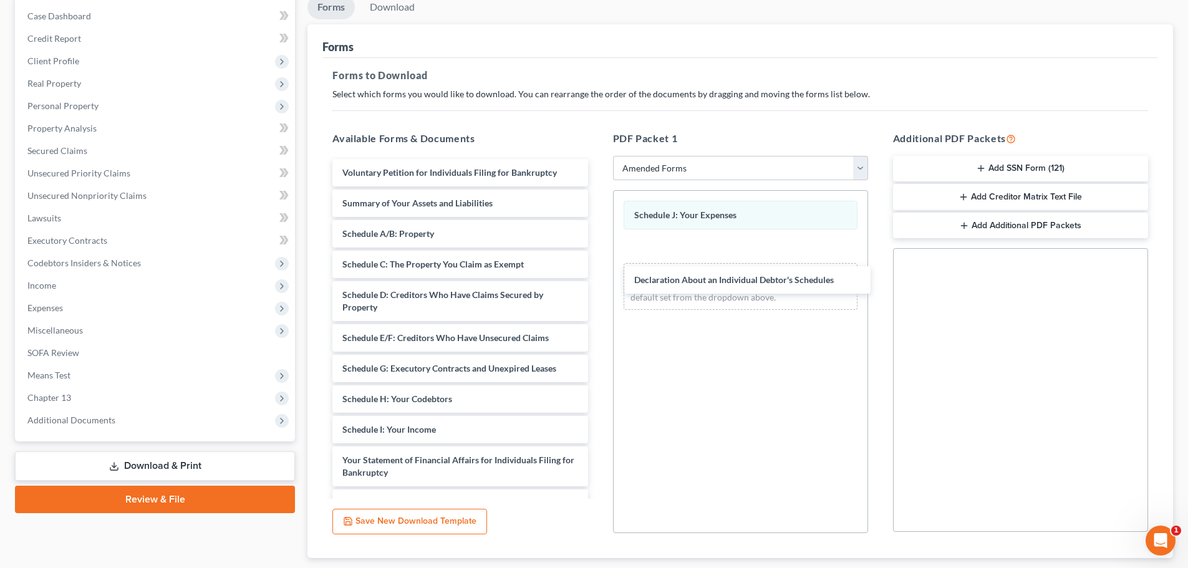
drag, startPoint x: 461, startPoint y: 459, endPoint x: 753, endPoint y: 278, distance: 343.1
click at [597, 278] on div "Declaration About an Individual Debtor's Schedules Voluntary Petition for Indiv…" at bounding box center [460, 405] width 275 height 493
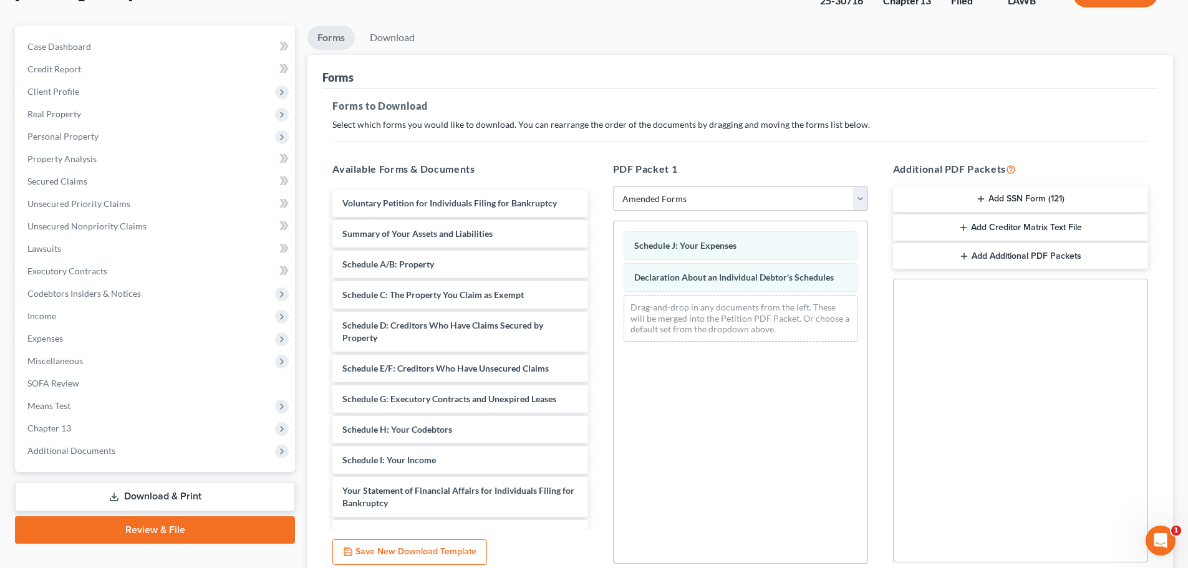
scroll to position [0, 0]
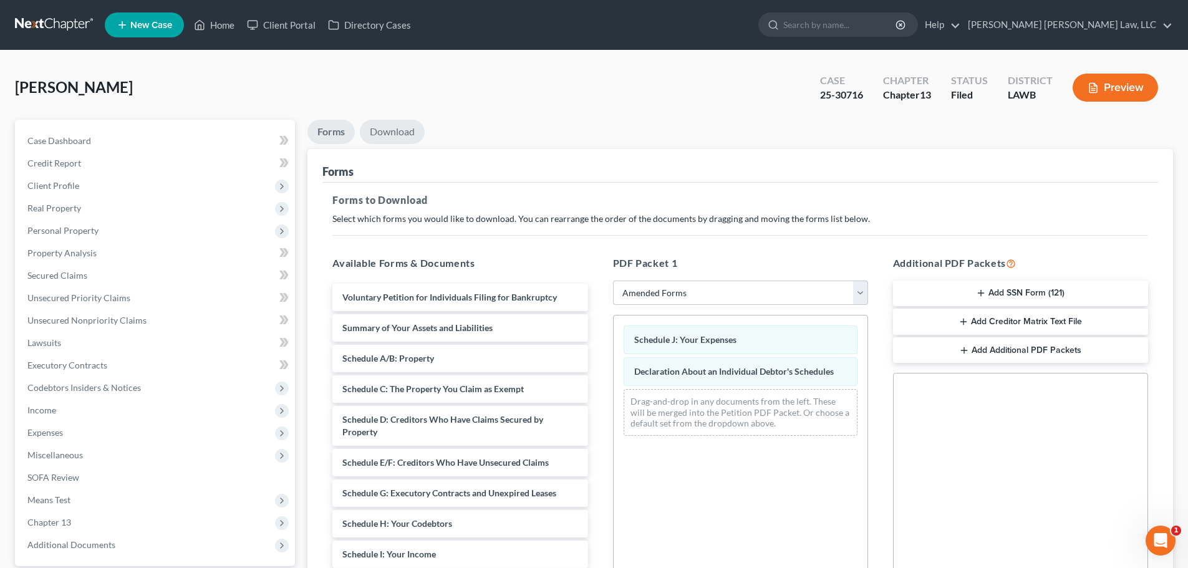
click at [409, 127] on link "Download" at bounding box center [392, 132] width 65 height 24
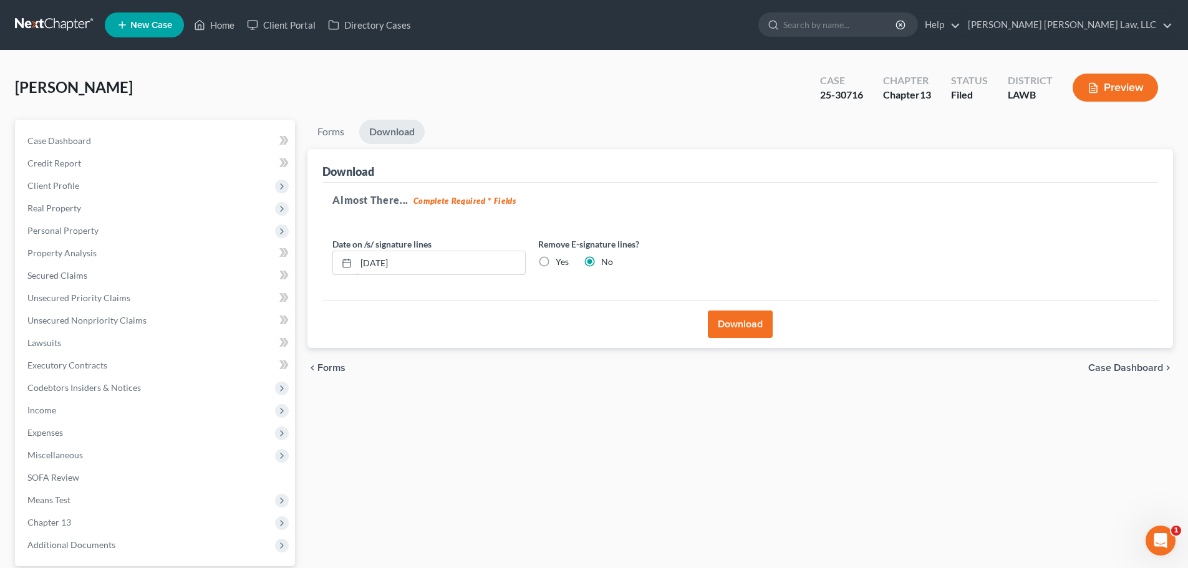
click at [443, 265] on input "[DATE]" at bounding box center [440, 263] width 169 height 24
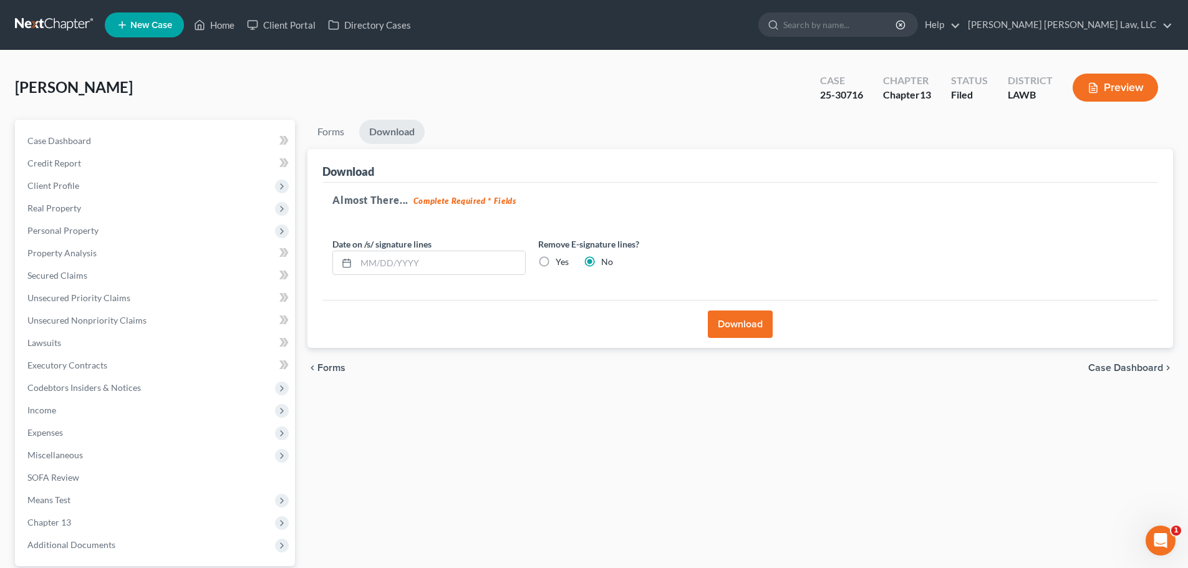
click at [597, 329] on button "Download" at bounding box center [740, 324] width 65 height 27
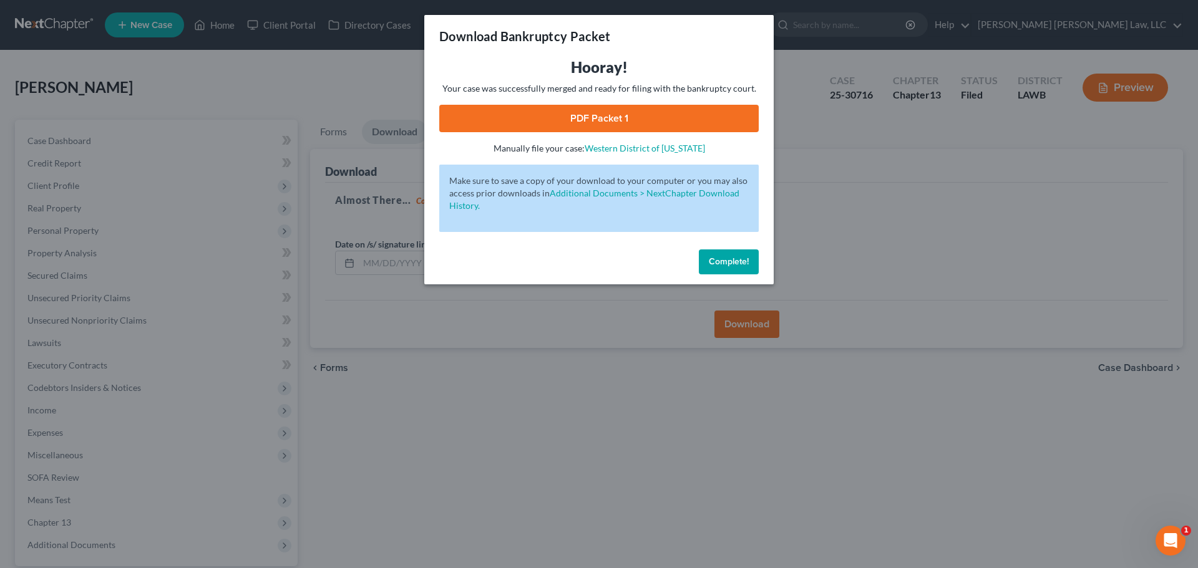
click at [597, 118] on link "PDF Packet 1" at bounding box center [598, 118] width 319 height 27
click at [597, 256] on span "Complete!" at bounding box center [729, 261] width 40 height 11
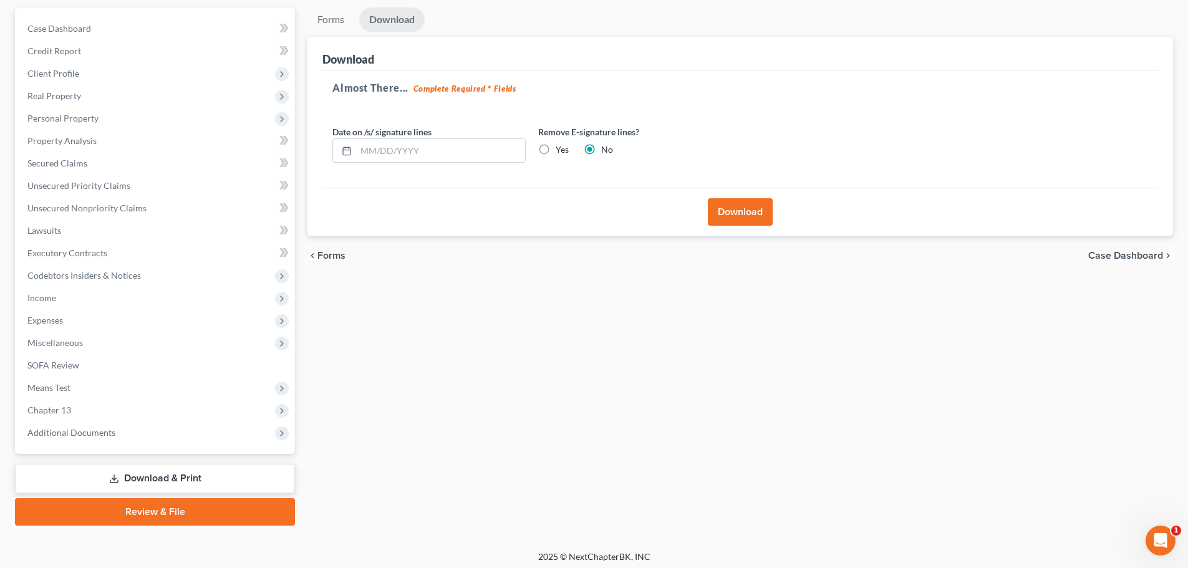
scroll to position [117, 0]
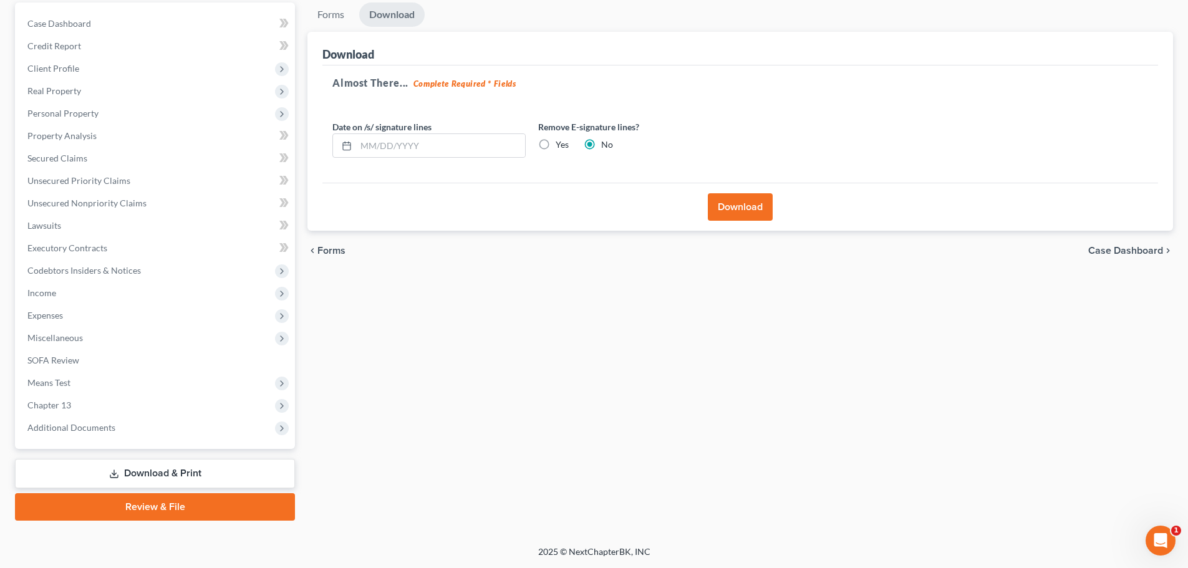
click at [109, 404] on span "Chapter 13" at bounding box center [156, 405] width 278 height 22
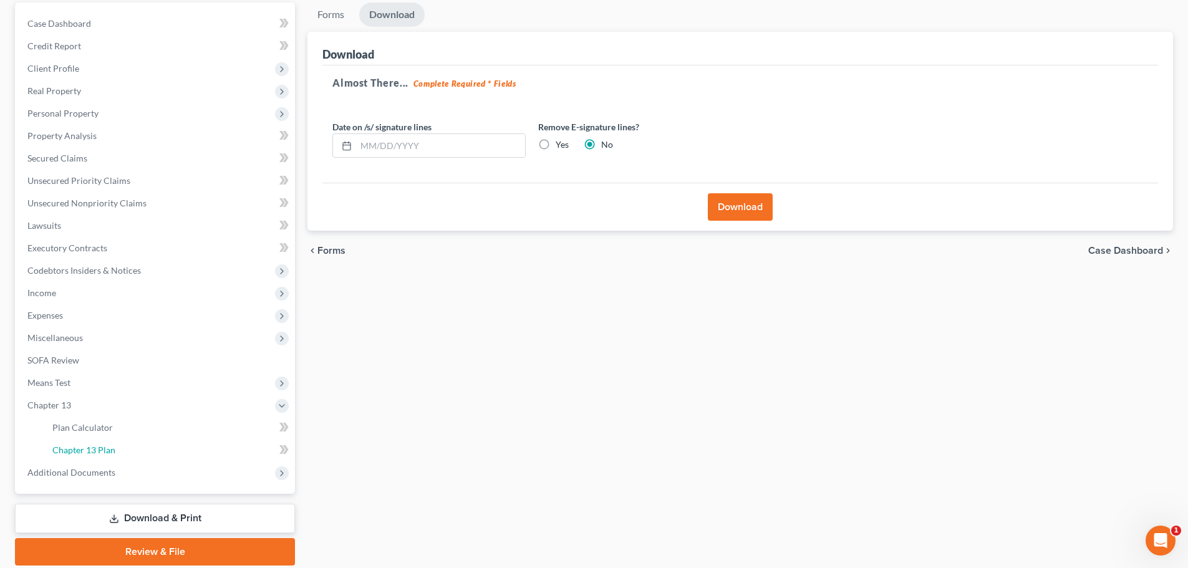
click at [141, 448] on link "Chapter 13 Plan" at bounding box center [168, 450] width 253 height 22
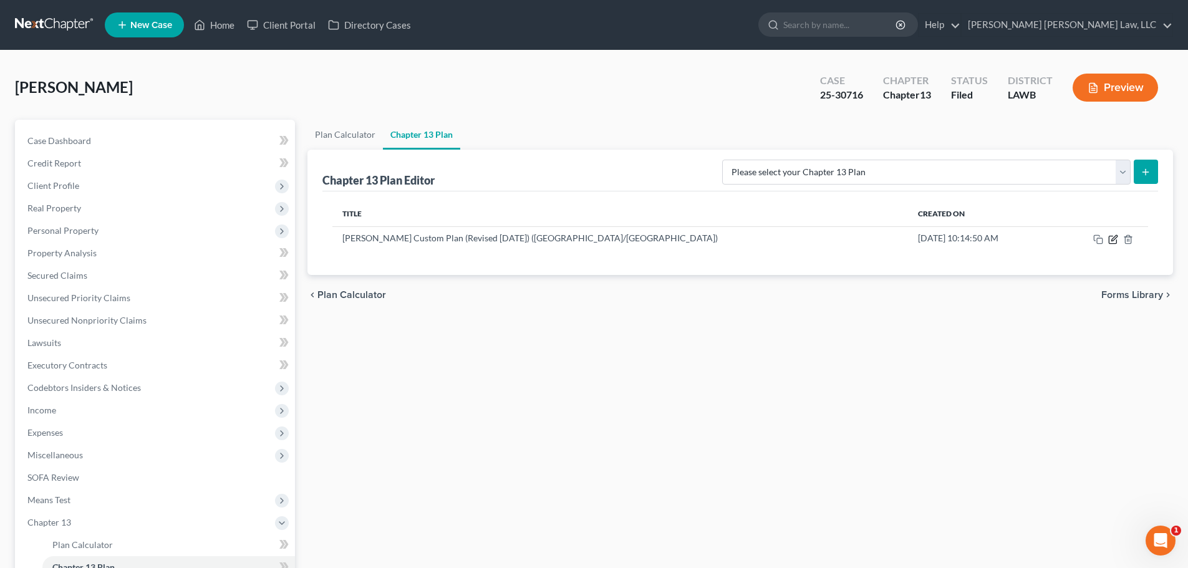
click at [597, 242] on icon "button" at bounding box center [1114, 240] width 10 height 10
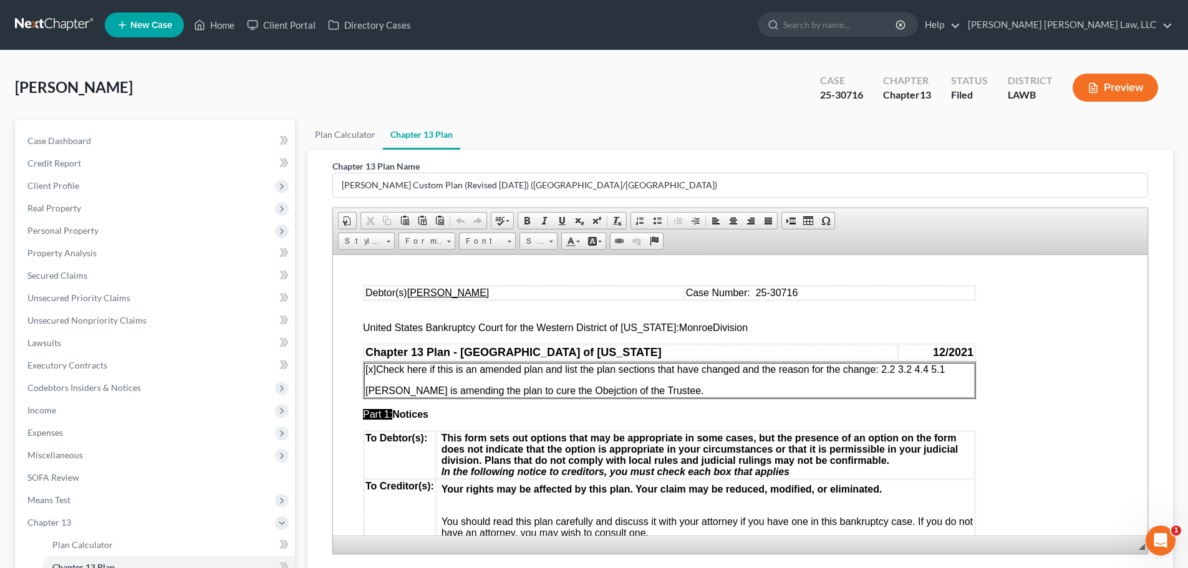
scroll to position [62, 0]
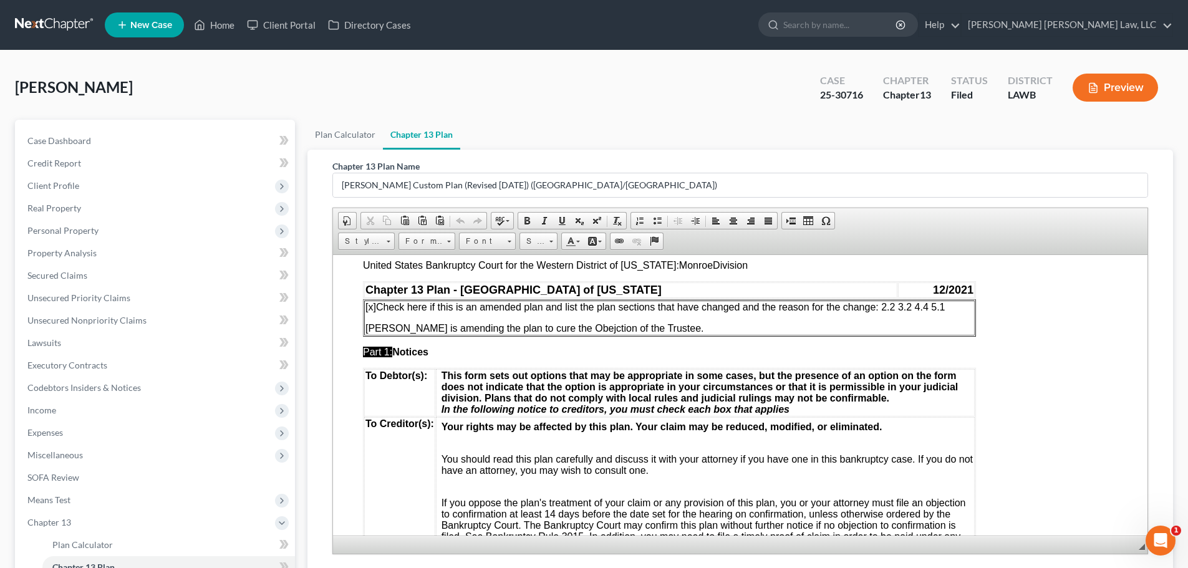
click at [559, 327] on span "[PERSON_NAME] is amending the plan to cure the Obejction of the Trustee." at bounding box center [535, 328] width 339 height 11
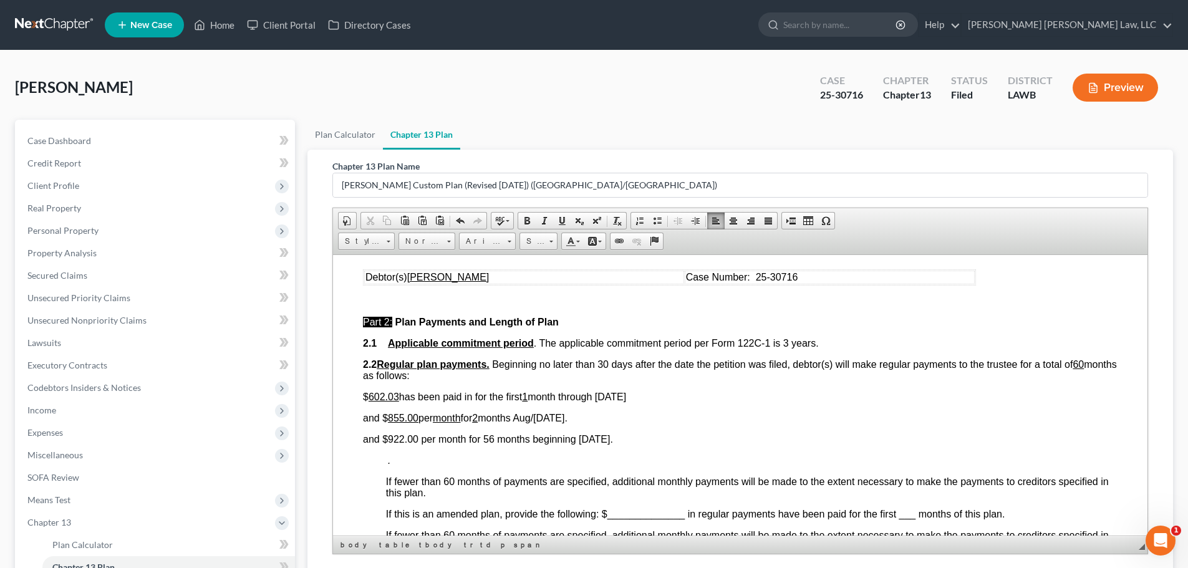
scroll to position [561, 0]
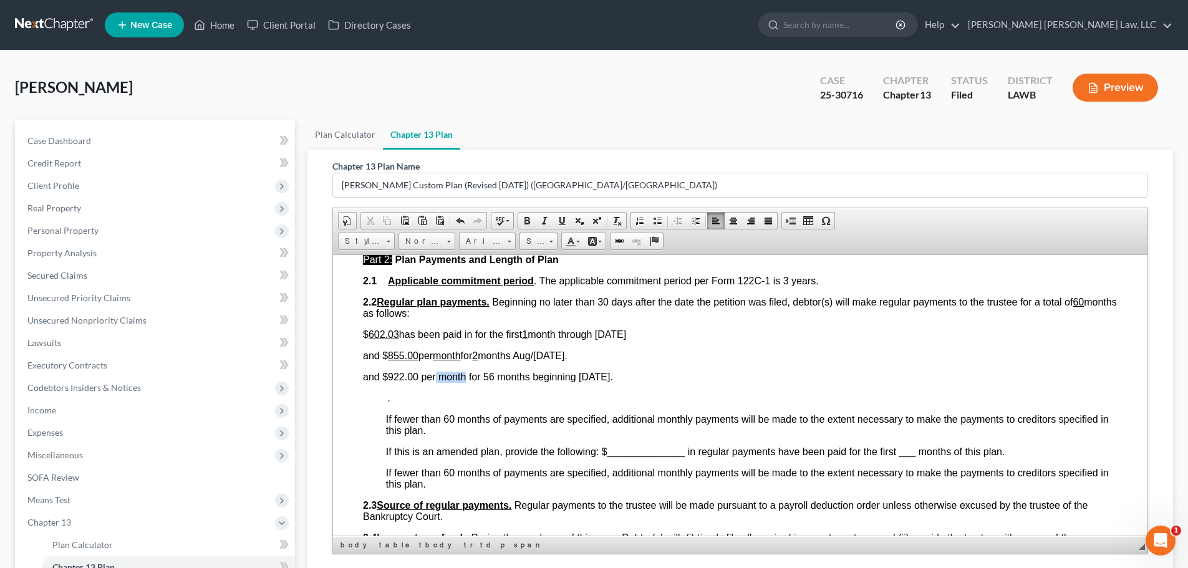
drag, startPoint x: 415, startPoint y: 376, endPoint x: 446, endPoint y: 376, distance: 31.2
click at [446, 376] on span "and $922.00 per month for 56 months beginning [DATE]." at bounding box center [488, 376] width 250 height 11
click at [563, 223] on span at bounding box center [562, 221] width 10 height 10
drag, startPoint x: 512, startPoint y: 376, endPoint x: 521, endPoint y: 374, distance: 9.7
click at [521, 374] on span "and $ 922.00 per month for 56 months beginning [DATE]." at bounding box center [486, 376] width 247 height 11
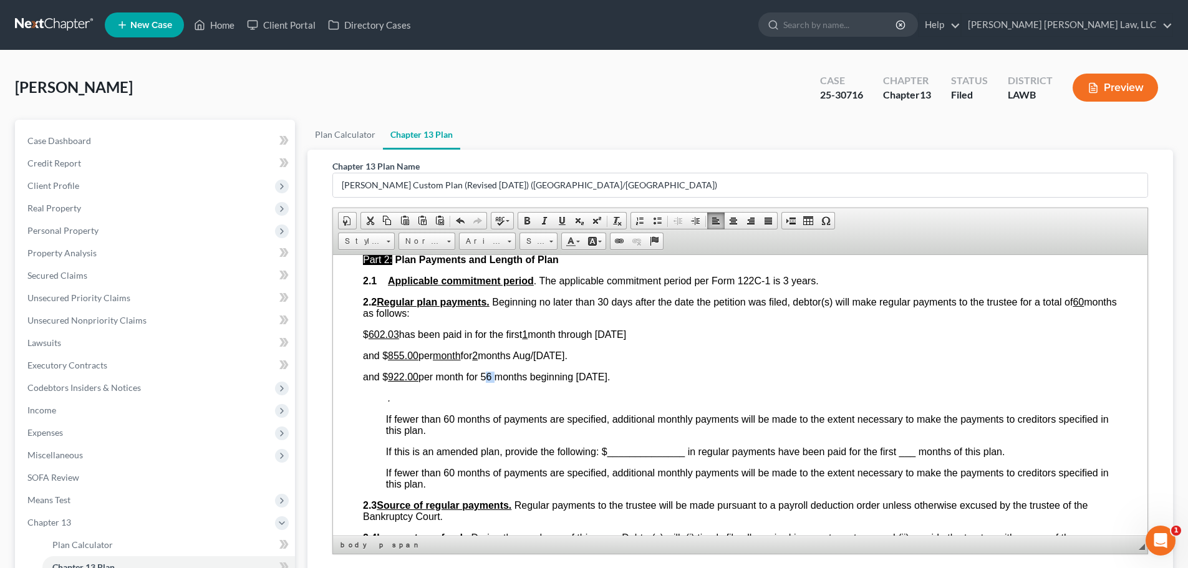
click at [565, 225] on span at bounding box center [562, 221] width 10 height 10
click at [524, 376] on span "and $ 922.00 per month for 56 months beginning [DATE]." at bounding box center [484, 376] width 242 height 11
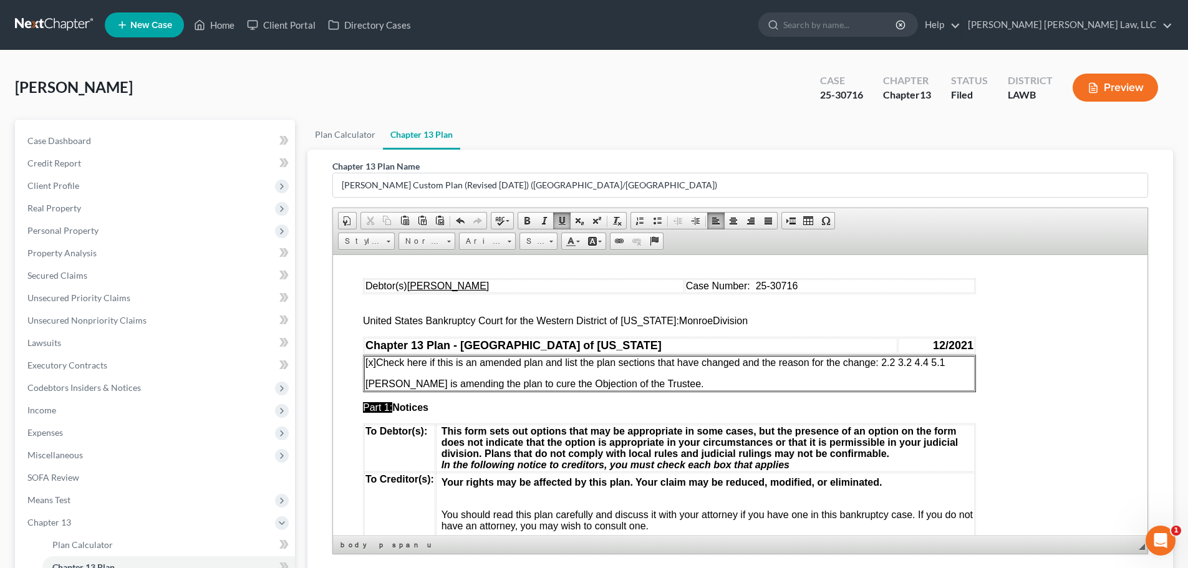
scroll to position [0, 0]
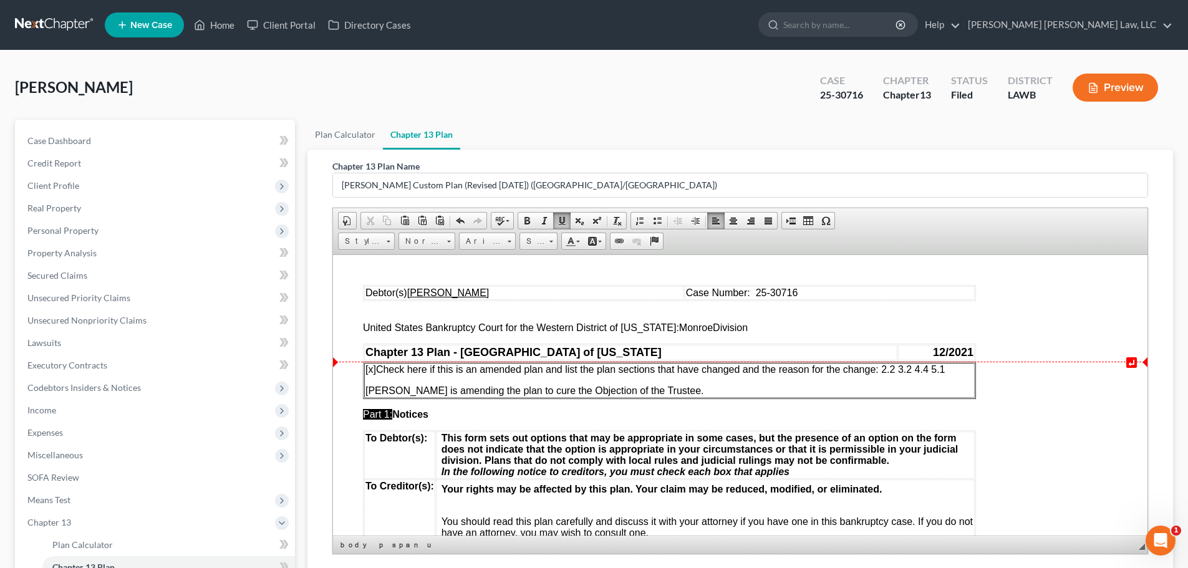
click at [597, 366] on span "[x] Check here if this is an amended plan and list the plan sections that have …" at bounding box center [656, 369] width 580 height 11
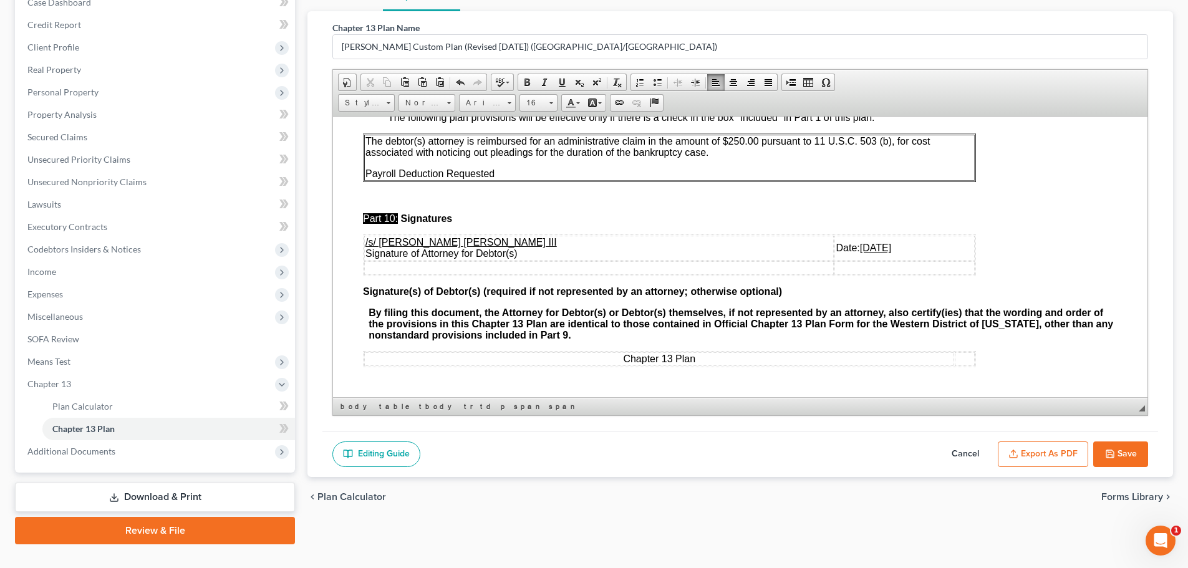
scroll to position [162, 0]
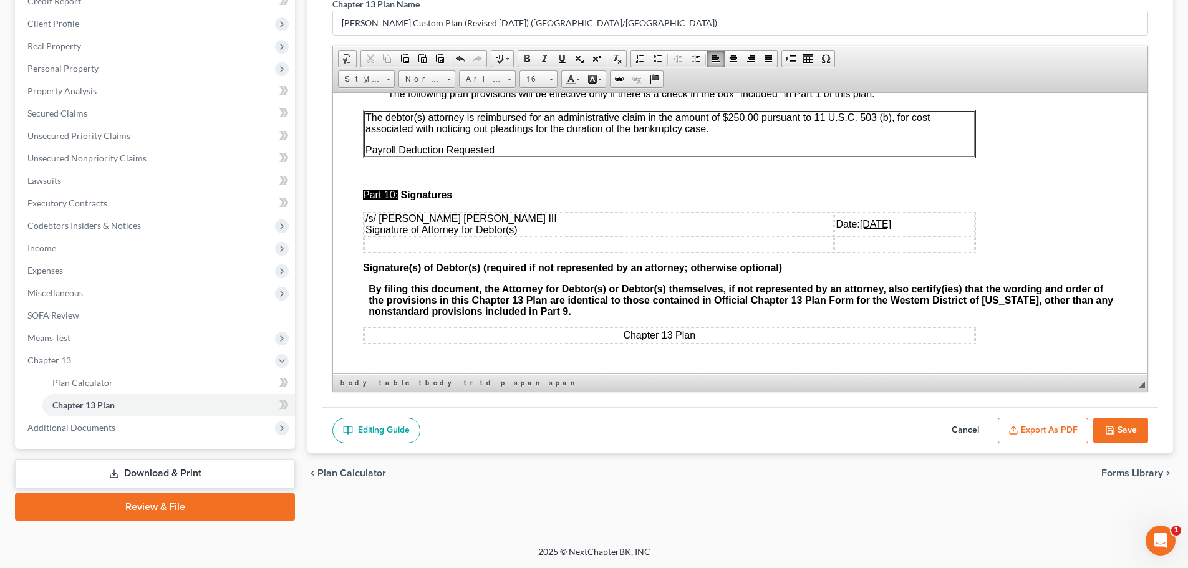
click at [597, 432] on button "Export as PDF" at bounding box center [1043, 431] width 90 height 26
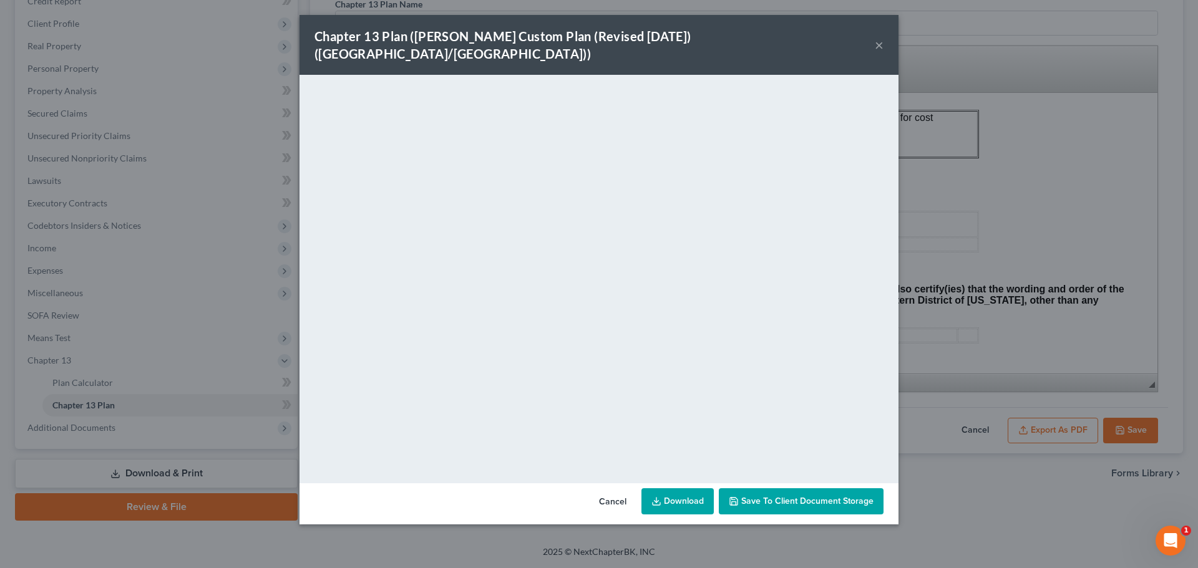
click at [597, 488] on link "Download" at bounding box center [677, 501] width 72 height 26
click at [597, 37] on button "×" at bounding box center [879, 44] width 9 height 15
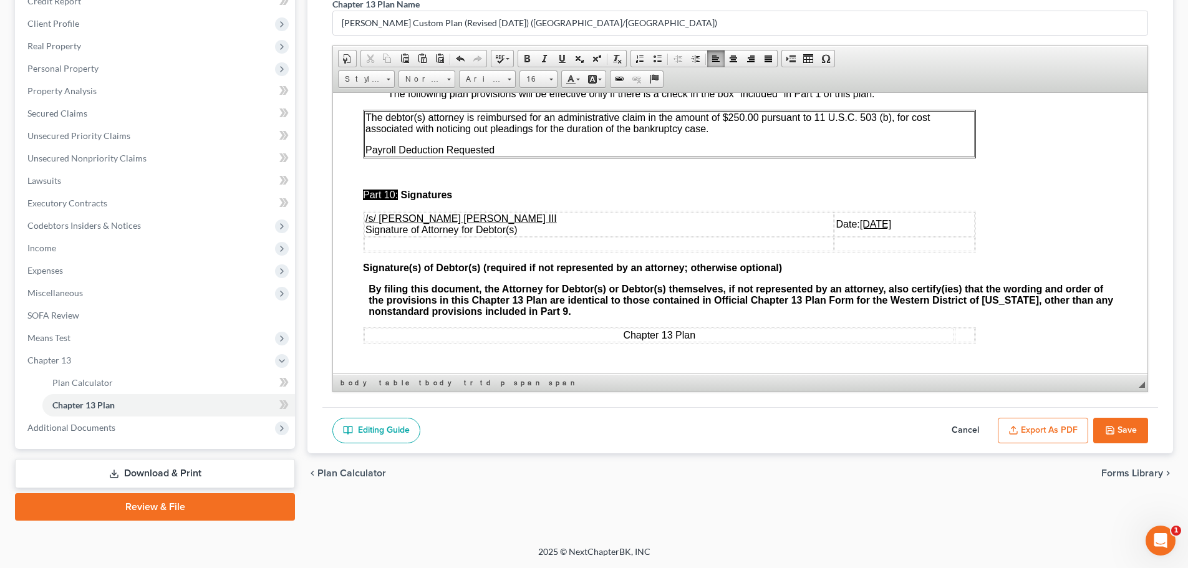
click at [597, 429] on button "Save" at bounding box center [1121, 431] width 55 height 26
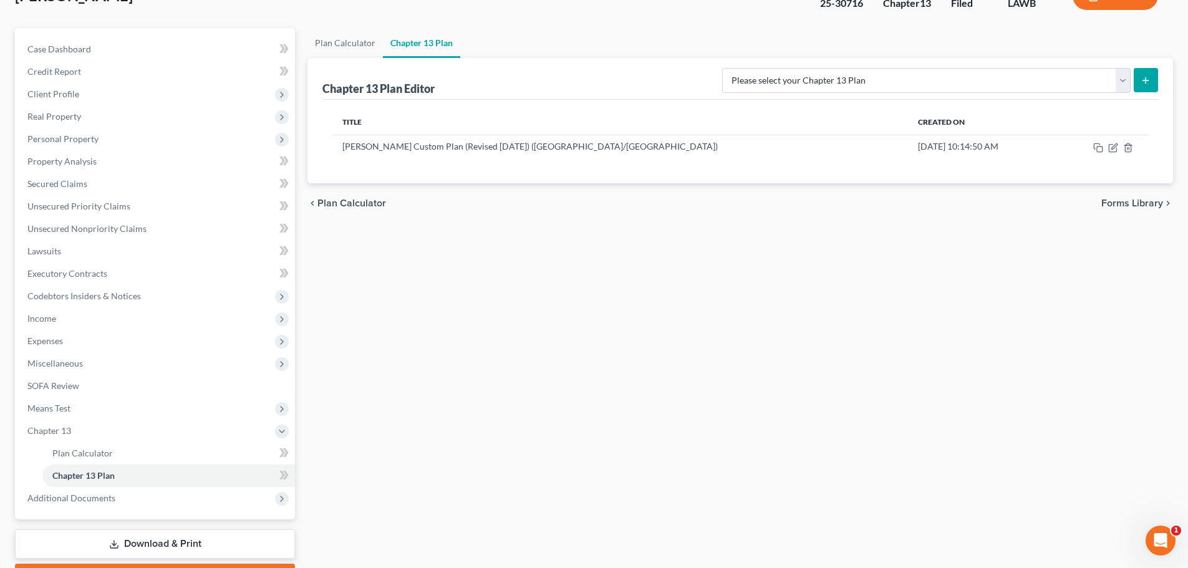
scroll to position [125, 0]
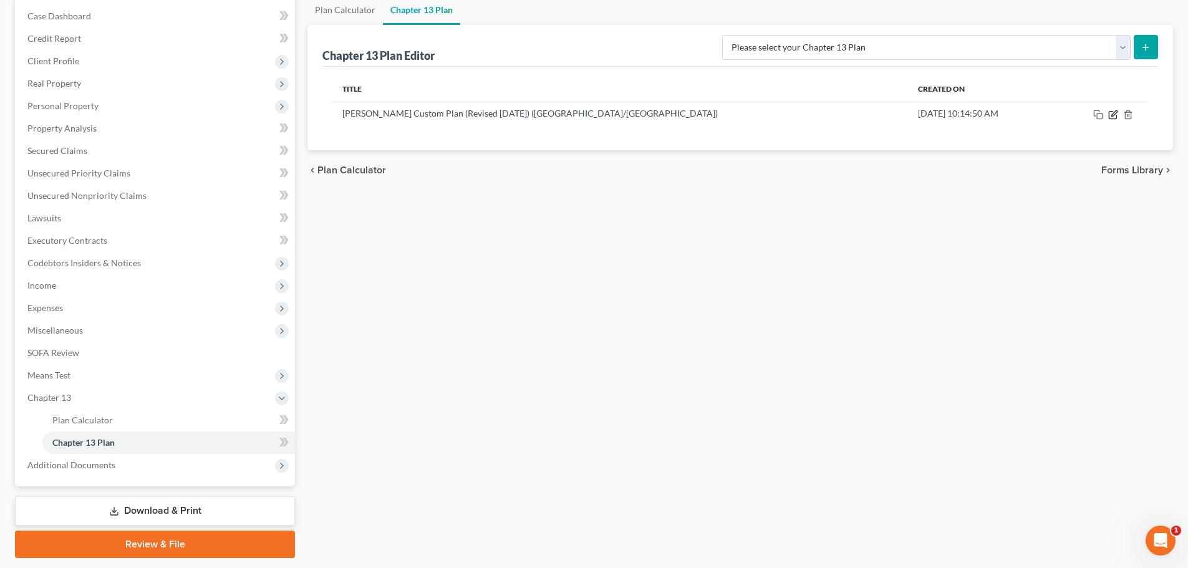
click at [597, 118] on icon "button" at bounding box center [1114, 115] width 10 height 10
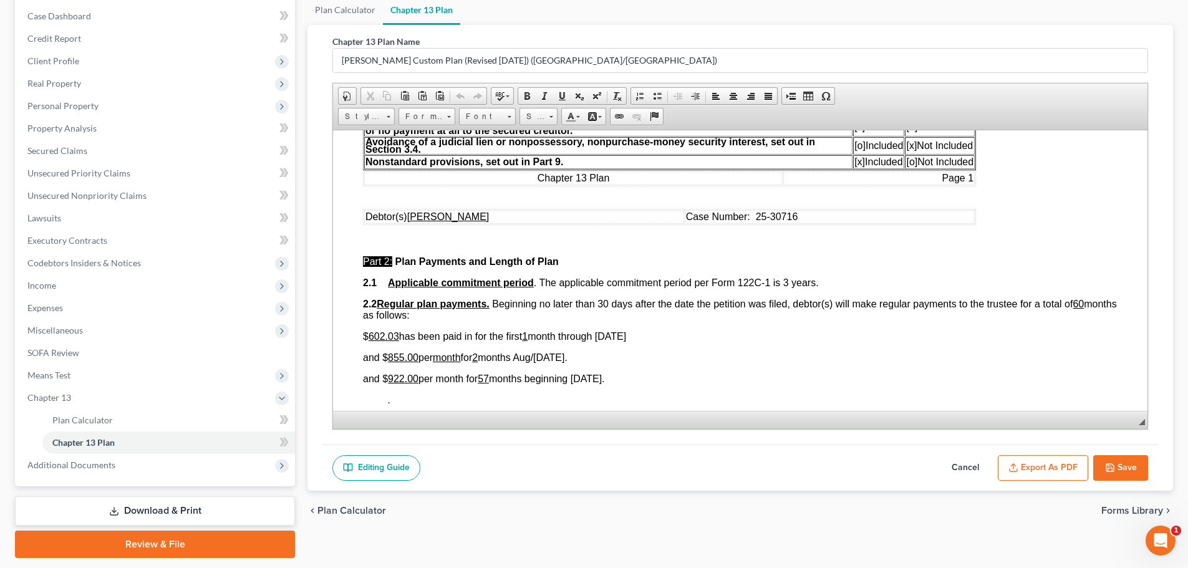
scroll to position [437, 0]
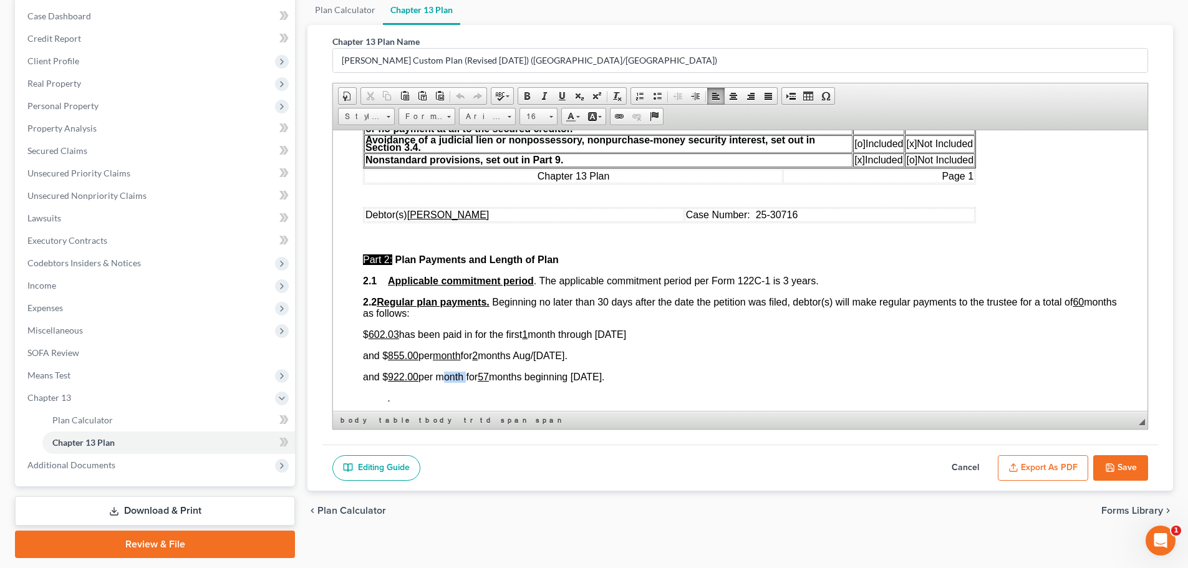
drag, startPoint x: 465, startPoint y: 376, endPoint x: 495, endPoint y: 375, distance: 30.0
click at [495, 375] on span "and $ 922.00 per month for 57 months beginning [DATE]." at bounding box center [484, 376] width 242 height 11
click at [562, 94] on span at bounding box center [562, 96] width 10 height 10
click at [597, 467] on button "Export as PDF" at bounding box center [1043, 468] width 90 height 26
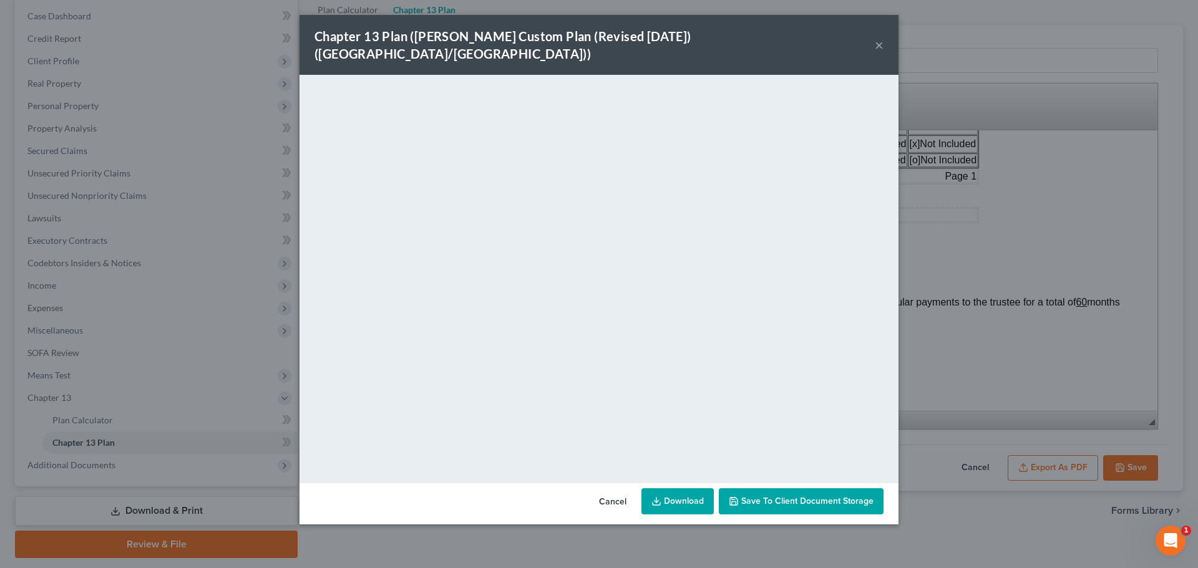
click at [597, 488] on link "Download" at bounding box center [677, 501] width 72 height 26
click at [597, 37] on button "×" at bounding box center [879, 44] width 9 height 15
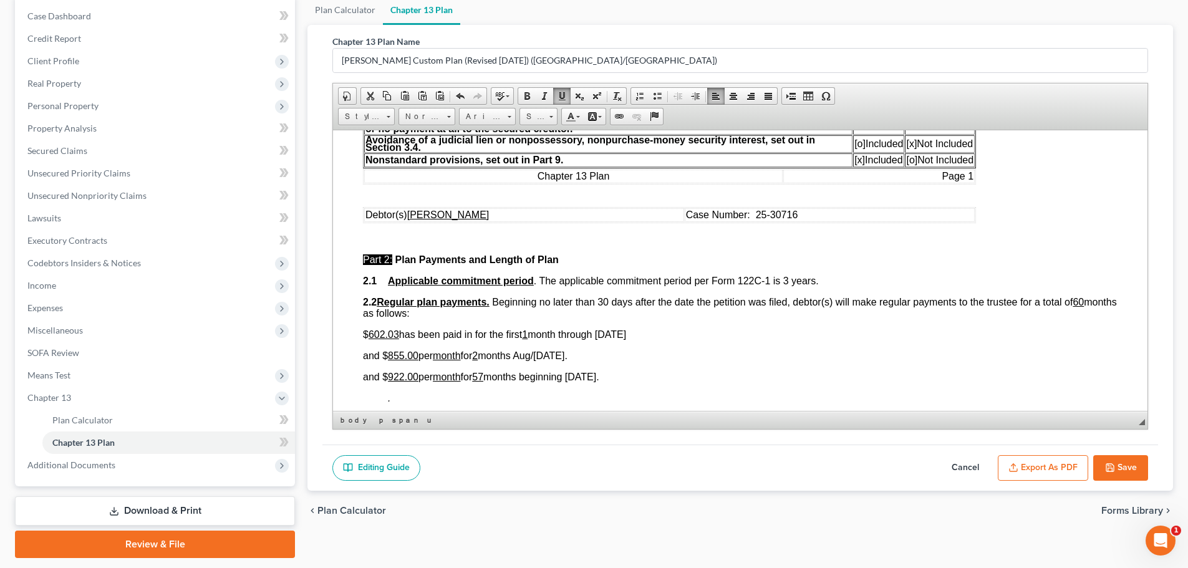
click at [597, 465] on button "Save" at bounding box center [1121, 468] width 55 height 26
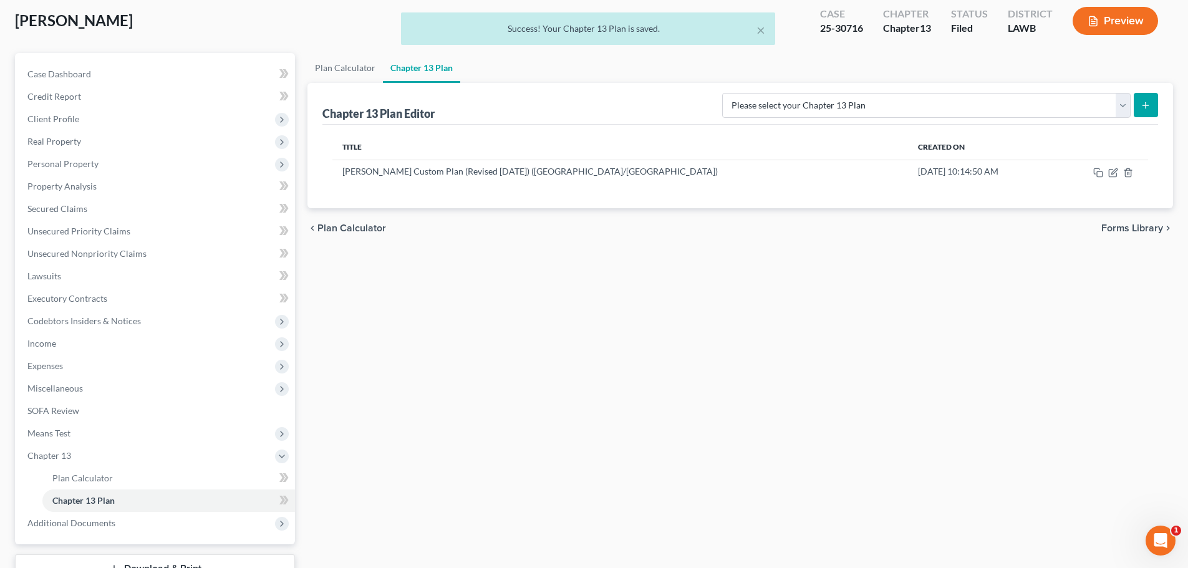
scroll to position [62, 0]
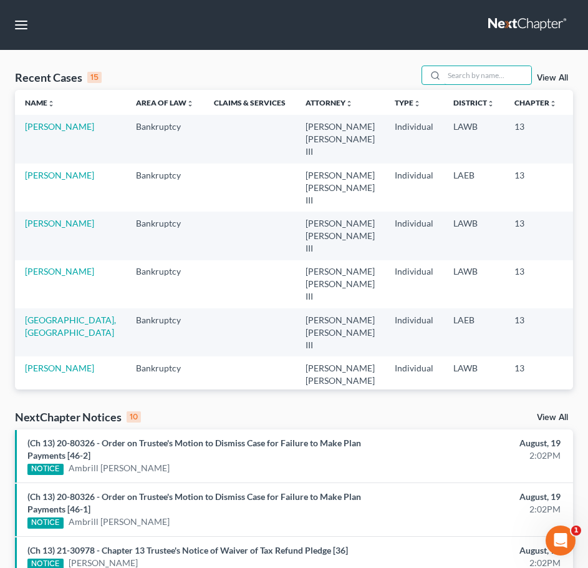
click at [470, 73] on input "search" at bounding box center [487, 75] width 87 height 18
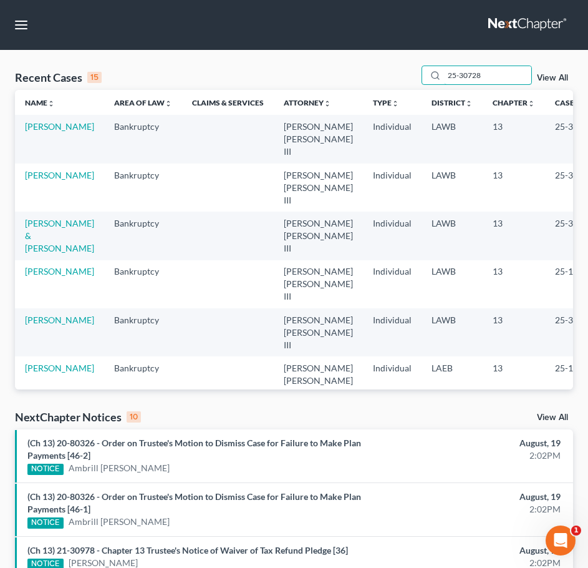
type input "25-30728"
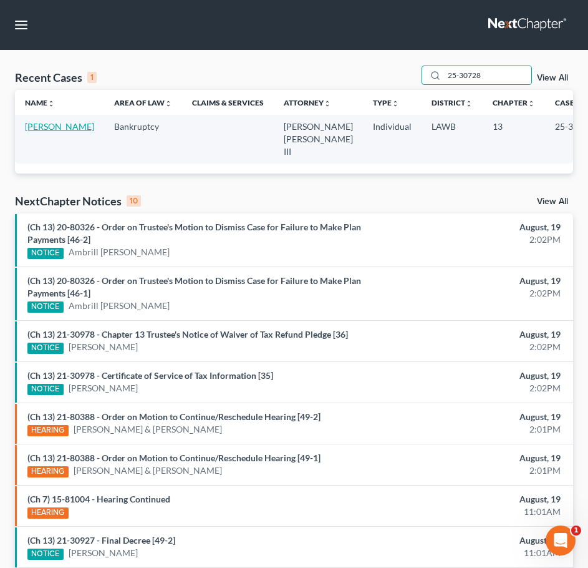
click at [62, 132] on link "Murphy, LaKendrick" at bounding box center [59, 126] width 69 height 11
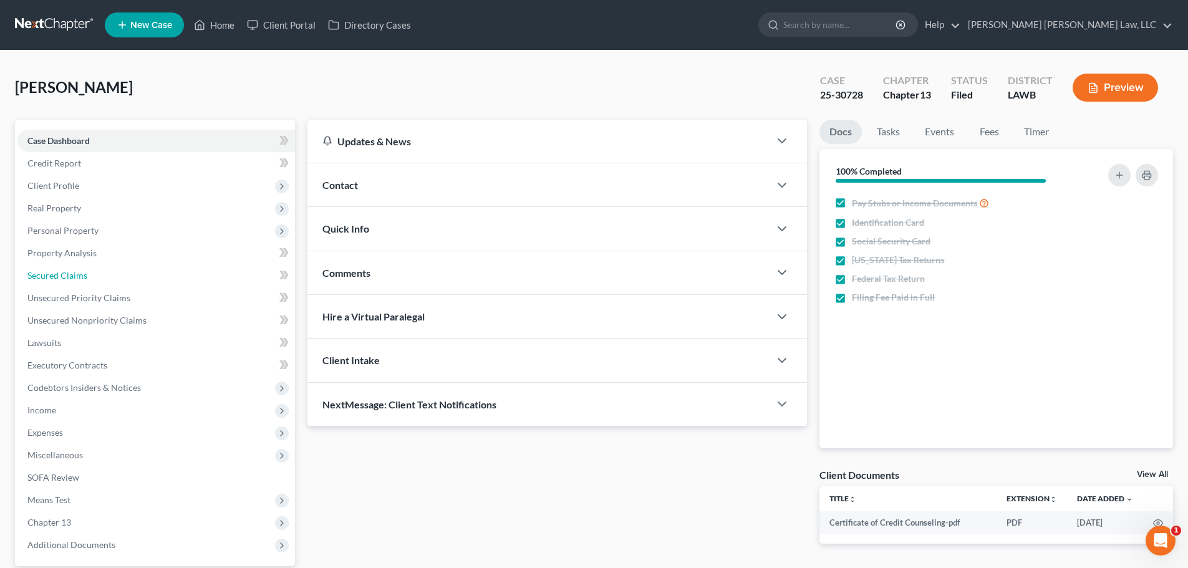
click at [154, 281] on link "Secured Claims" at bounding box center [156, 276] width 278 height 22
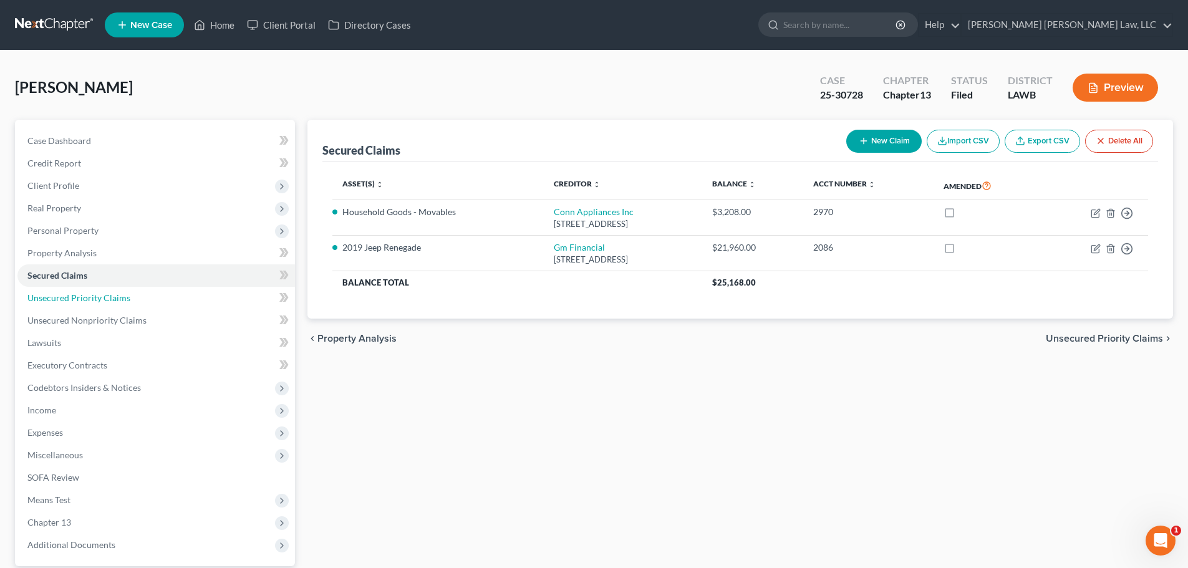
click at [153, 303] on link "Unsecured Priority Claims" at bounding box center [156, 298] width 278 height 22
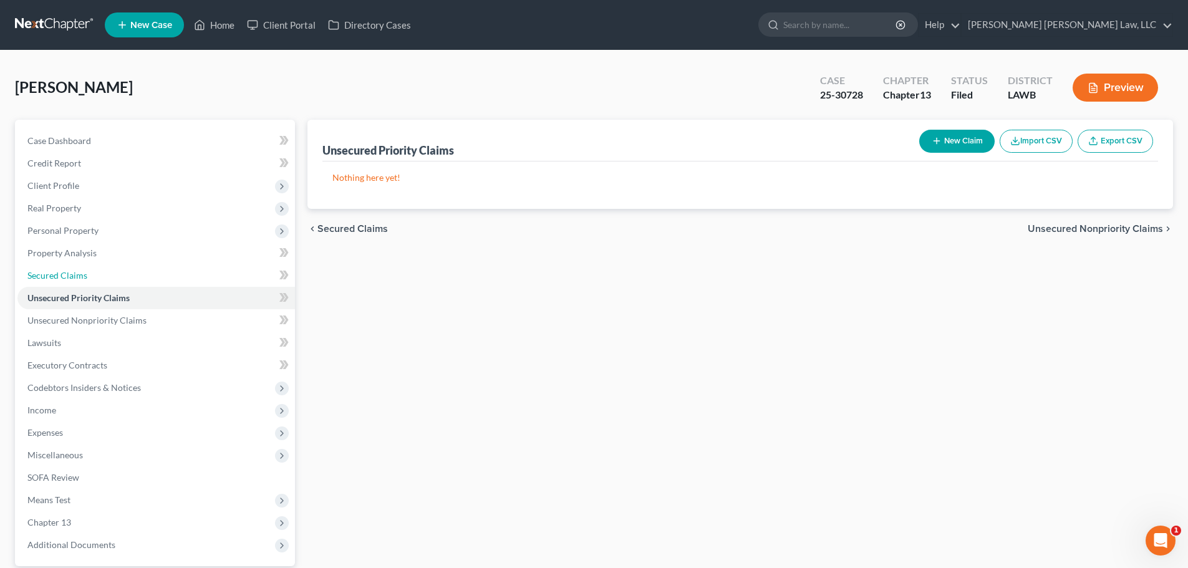
click at [127, 277] on link "Secured Claims" at bounding box center [156, 276] width 278 height 22
